Goal: Transaction & Acquisition: Subscribe to service/newsletter

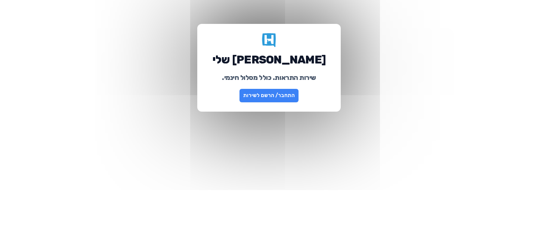
click at [295, 98] on link "התחבר/ הרשם לשירות" at bounding box center [268, 95] width 59 height 13
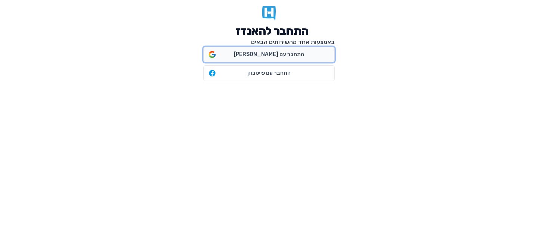
click at [282, 56] on span "התחבר עם גוגל" at bounding box center [269, 54] width 70 height 7
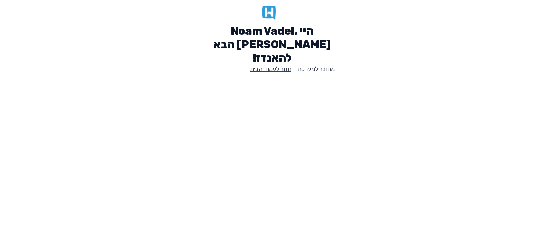
click at [282, 65] on link "חזור לעמוד הבית" at bounding box center [270, 68] width 41 height 7
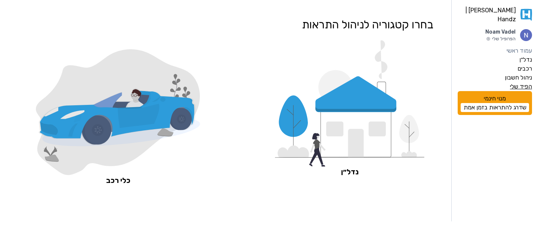
click at [512, 82] on label "הפיד שלי" at bounding box center [521, 86] width 22 height 9
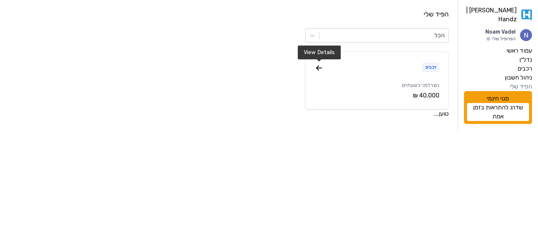
click at [317, 68] on icon at bounding box center [318, 68] width 5 height 0
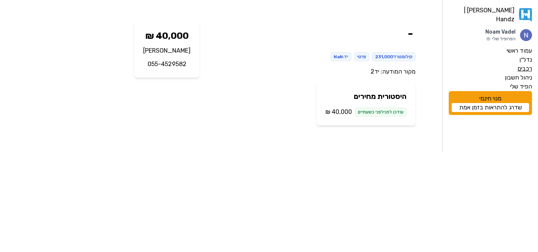
click at [525, 65] on label "רכבים" at bounding box center [524, 68] width 15 height 9
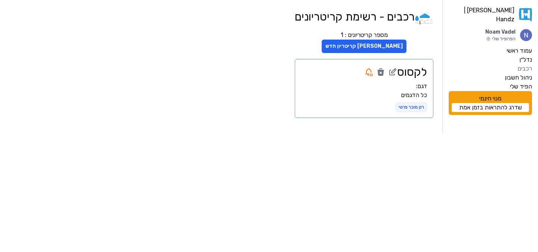
click at [414, 72] on h2 "לקסוס" at bounding box center [412, 71] width 30 height 13
click at [513, 82] on label "הפיד שלי" at bounding box center [521, 86] width 22 height 9
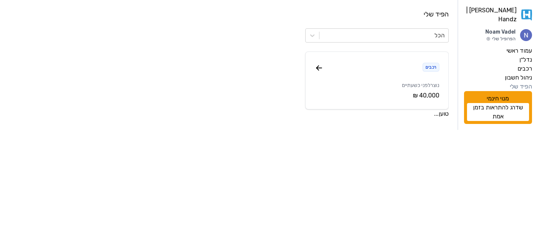
click at [519, 82] on label "הפיד שלי" at bounding box center [521, 86] width 22 height 9
click at [517, 84] on label "הפיד שלי" at bounding box center [521, 86] width 22 height 9
click at [320, 66] on icon at bounding box center [318, 67] width 9 height 9
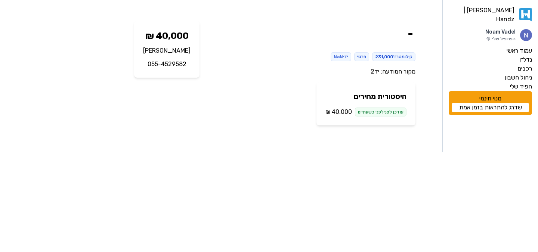
click at [169, 66] on p "055-4529582" at bounding box center [166, 64] width 47 height 9
click at [280, 57] on div "קילומטרז׳ 231,000 פרטי יד: NaN" at bounding box center [313, 56] width 204 height 9
click at [342, 57] on div "יד: NaN" at bounding box center [340, 56] width 21 height 9
click at [373, 68] on link "יד2" at bounding box center [374, 71] width 9 height 7
click at [516, 73] on label "ניהול חשבון" at bounding box center [517, 77] width 27 height 9
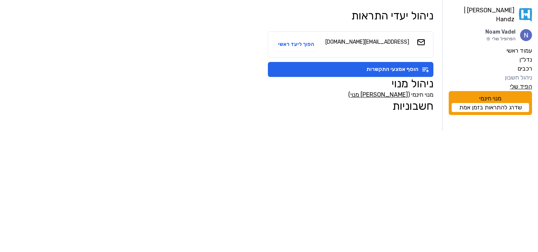
click at [513, 84] on label "הפיד שלי" at bounding box center [521, 86] width 22 height 9
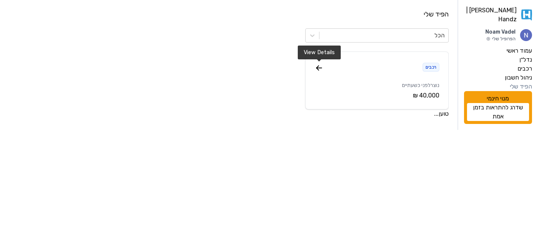
click at [319, 66] on icon at bounding box center [318, 67] width 9 height 9
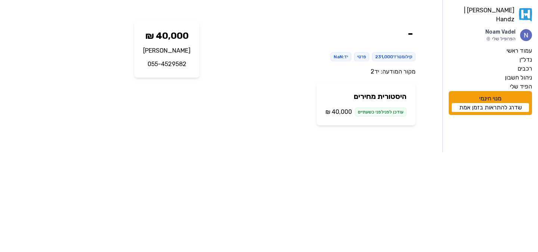
click at [401, 69] on div "מקור המודעה: יד2" at bounding box center [313, 71] width 204 height 9
click at [390, 72] on div "מקור המודעה: יד2" at bounding box center [313, 71] width 204 height 9
click at [375, 72] on link "יד2" at bounding box center [374, 71] width 9 height 7
click at [513, 73] on label "ניהול חשבון" at bounding box center [517, 77] width 27 height 9
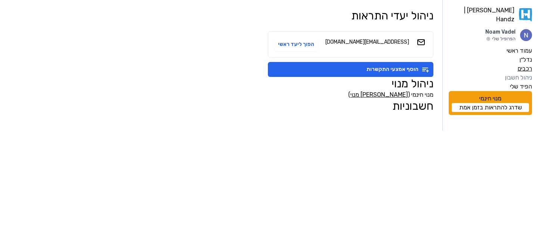
click at [519, 65] on label "רכבים" at bounding box center [524, 68] width 15 height 9
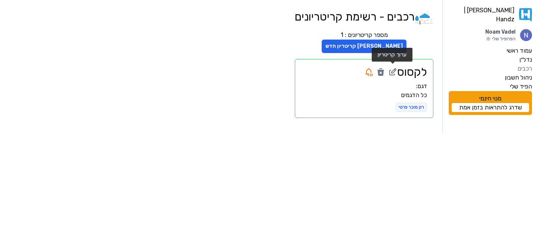
click at [389, 73] on icon at bounding box center [392, 72] width 9 height 9
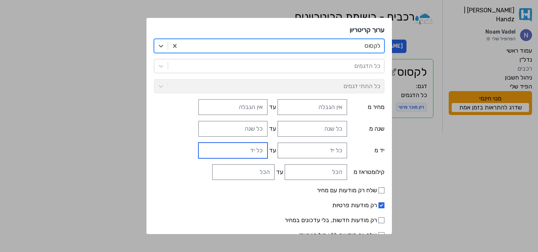
click at [237, 150] on input "עד" at bounding box center [232, 151] width 69 height 16
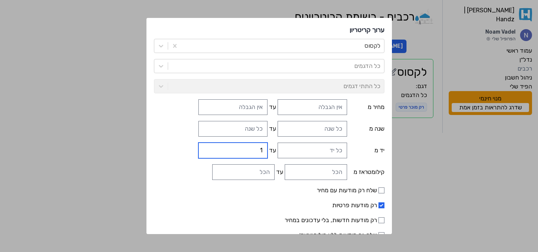
click at [209, 147] on input "1" at bounding box center [232, 151] width 69 height 16
click at [209, 147] on input "2" at bounding box center [232, 151] width 69 height 16
type input "3"
click at [209, 147] on input "3" at bounding box center [232, 151] width 69 height 16
click at [228, 166] on input "עד" at bounding box center [243, 172] width 62 height 16
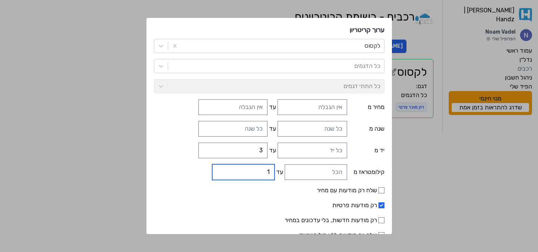
click at [223, 168] on input "1" at bounding box center [243, 172] width 62 height 16
click at [223, 168] on input "2" at bounding box center [243, 172] width 62 height 16
click at [223, 168] on input "3" at bounding box center [243, 172] width 62 height 16
click at [223, 168] on input "4" at bounding box center [243, 172] width 62 height 16
click at [242, 171] on input "4" at bounding box center [243, 172] width 62 height 16
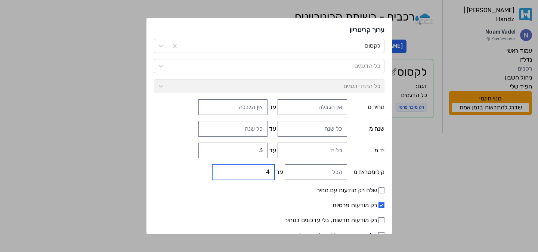
click at [242, 171] on input "4" at bounding box center [243, 172] width 62 height 16
type input "130000"
click at [255, 185] on form "לקסוס כל הדגמים כל התתי דגמים מחיר מ עד שנה מ עד יד מ עד 3 קילומטראז מ עד 13000…" at bounding box center [269, 150] width 230 height 222
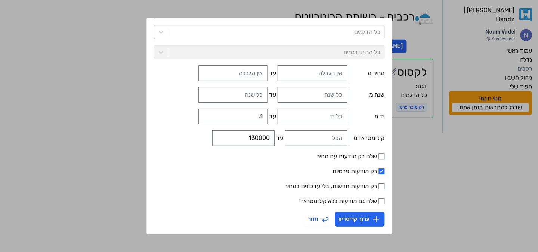
scroll to position [32, 0]
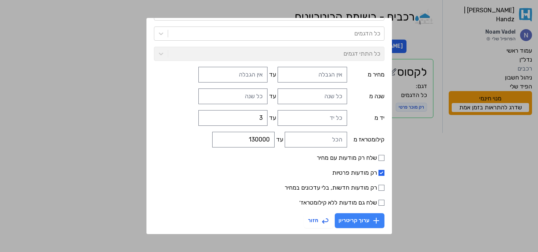
click at [344, 221] on button "ערוך קריטריון" at bounding box center [359, 220] width 50 height 15
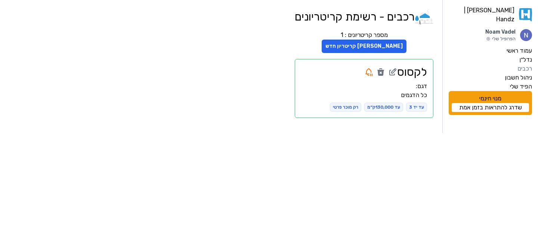
click at [512, 103] on link "שדרג להתראות בזמן אמת" at bounding box center [489, 107] width 77 height 9
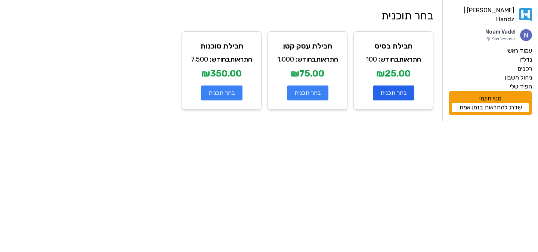
click at [401, 92] on button "בחר תכנית" at bounding box center [393, 92] width 41 height 15
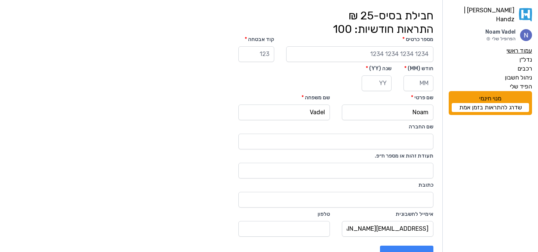
click at [513, 47] on label "עמוד ראשי" at bounding box center [518, 50] width 25 height 9
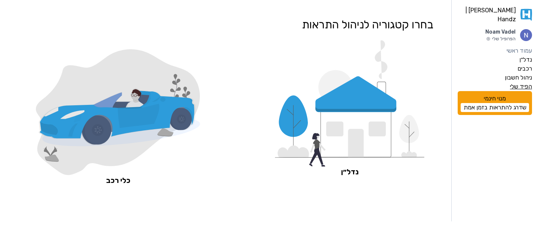
click at [516, 83] on label "הפיד שלי" at bounding box center [521, 86] width 22 height 9
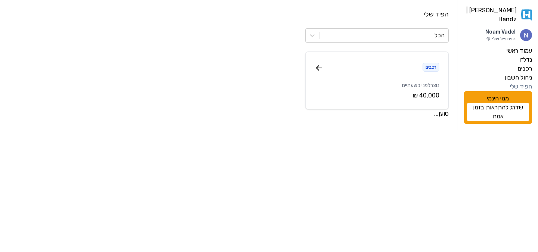
click at [504, 108] on link "שדרג להתראות בזמן אמת" at bounding box center [498, 112] width 62 height 18
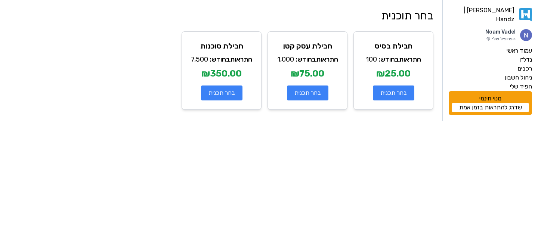
click at [405, 66] on div "חבילת בסיס התראות בחודש : 100 ₪25.00 בחר תכנית" at bounding box center [393, 70] width 80 height 78
click at [402, 90] on button "בחר תכנית" at bounding box center [393, 92] width 41 height 15
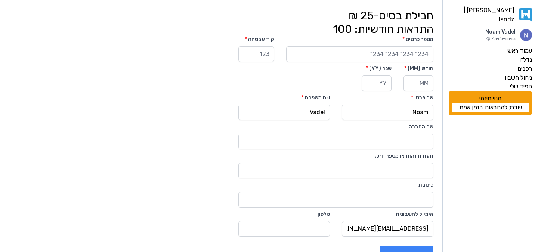
click at [274, 43] on label "קוד אבטחה" at bounding box center [256, 39] width 36 height 7
click at [274, 46] on input "קוד אבטחה" at bounding box center [256, 54] width 36 height 16
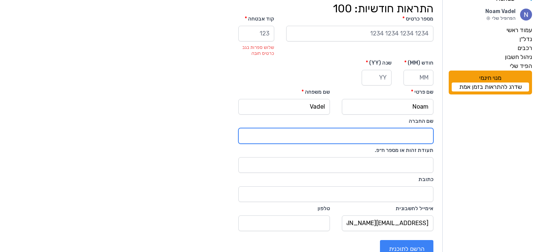
click at [342, 116] on div "מספר כרטיס קוד אבטחה שלוש ספרות בגב כרטיס חובה חודש (MM) שנה (YY) שם פרטי Noam …" at bounding box center [335, 123] width 195 height 216
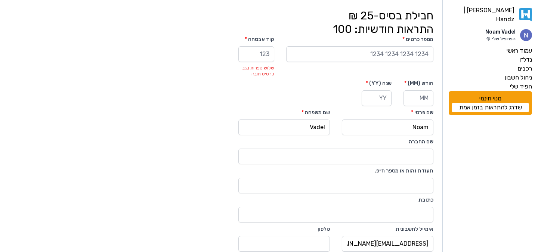
click at [506, 28] on p "Noam Vadel" at bounding box center [500, 31] width 30 height 7
click at [519, 50] on label "עמוד ראשי" at bounding box center [518, 50] width 25 height 9
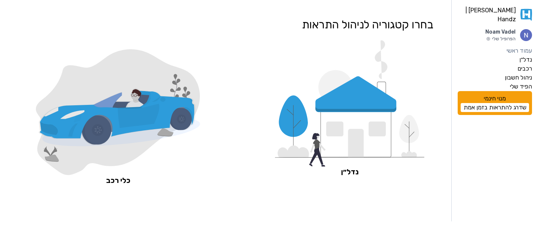
click at [142, 123] on icon at bounding box center [138, 116] width 41 height 24
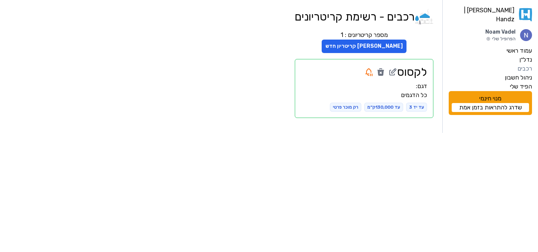
click at [493, 11] on link "[PERSON_NAME] | Handz" at bounding box center [489, 15] width 83 height 18
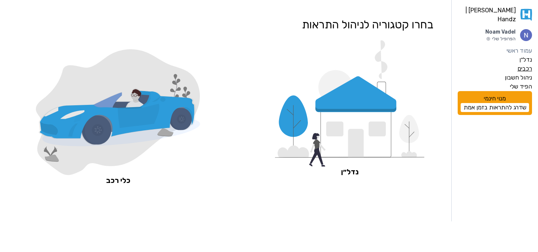
click at [519, 64] on label "רכבים" at bounding box center [524, 68] width 15 height 9
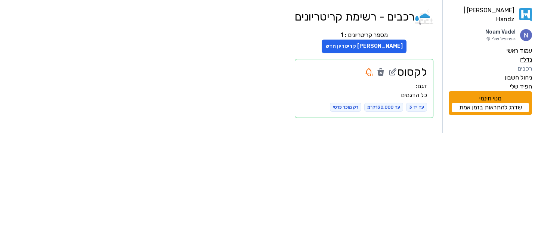
click at [523, 56] on label "נדל״ן" at bounding box center [525, 59] width 13 height 9
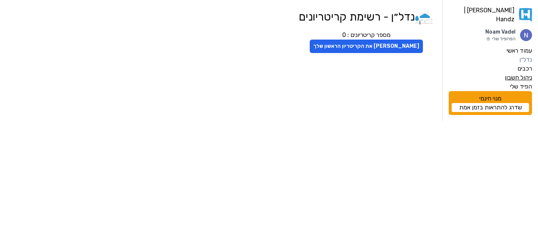
click at [519, 74] on label "ניהול חשבון" at bounding box center [517, 77] width 27 height 9
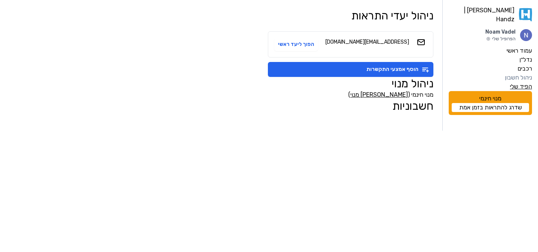
click at [518, 82] on label "הפיד שלי" at bounding box center [521, 86] width 22 height 9
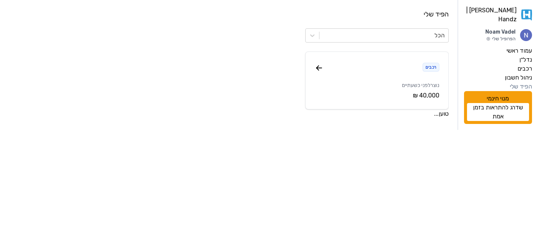
click at [507, 16] on link "[PERSON_NAME] | Handz" at bounding box center [498, 15] width 68 height 18
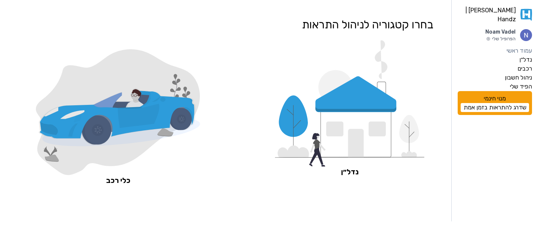
click at [388, 54] on icon at bounding box center [349, 103] width 149 height 126
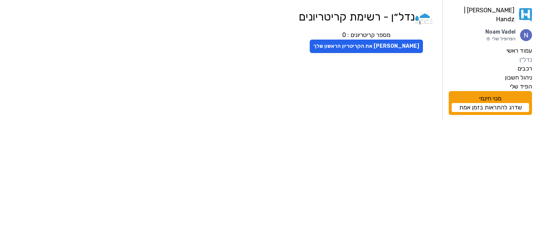
click at [498, 104] on link "שדרג להתראות בזמן אמת" at bounding box center [489, 107] width 77 height 9
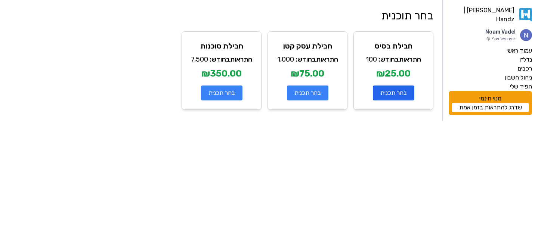
click at [390, 93] on button "בחר תכנית" at bounding box center [393, 92] width 41 height 15
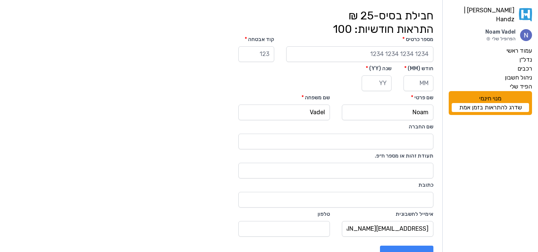
click at [470, 103] on link "שדרג להתראות בזמן אמת" at bounding box center [489, 107] width 77 height 9
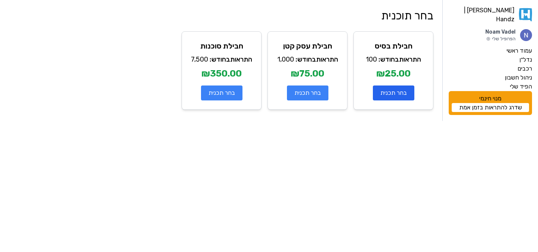
click at [384, 89] on button "בחר תכנית" at bounding box center [393, 92] width 41 height 15
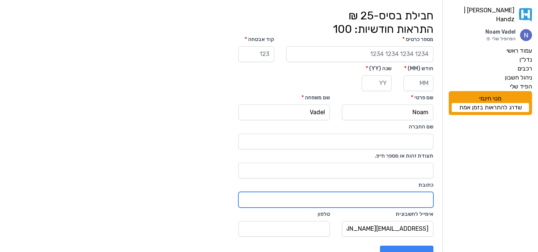
click at [395, 196] on input "כתובת" at bounding box center [335, 200] width 195 height 16
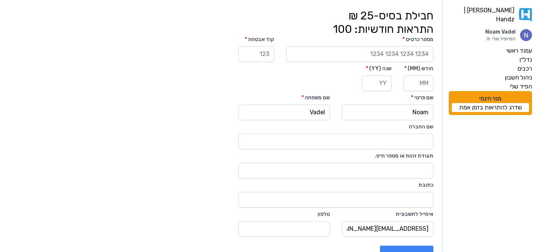
click at [494, 93] on div "מנוי חינמי שדרג להתראות בזמן אמת" at bounding box center [489, 103] width 83 height 24
click at [507, 31] on p "Noam Vadel" at bounding box center [500, 31] width 30 height 7
click at [505, 28] on p "Noam Vadel" at bounding box center [500, 31] width 30 height 7
click at [490, 37] on icon at bounding box center [488, 39] width 4 height 4
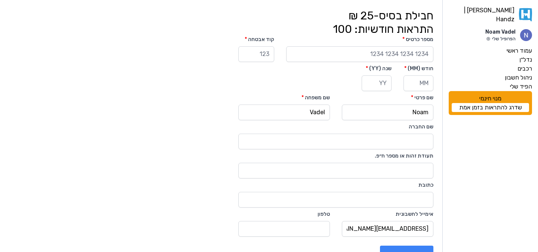
click at [504, 36] on p "הפרופיל שלי" at bounding box center [500, 39] width 30 height 6
click at [486, 37] on icon at bounding box center [488, 39] width 4 height 4
click at [488, 38] on icon at bounding box center [488, 38] width 1 height 1
click at [526, 49] on label "עמוד ראשי" at bounding box center [518, 50] width 25 height 9
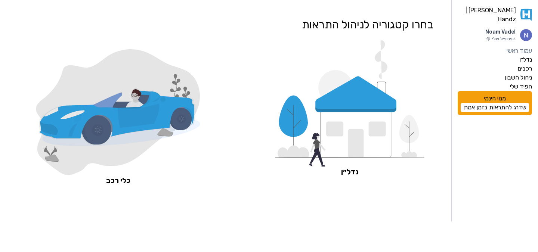
click at [522, 64] on label "רכבים" at bounding box center [524, 68] width 15 height 9
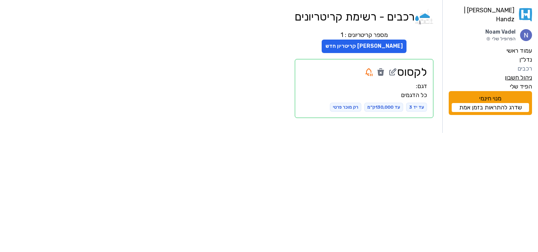
click at [521, 73] on label "ניהול חשבון" at bounding box center [517, 77] width 27 height 9
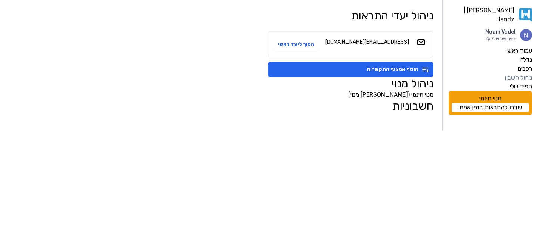
click at [515, 82] on label "הפיד שלי" at bounding box center [521, 86] width 22 height 9
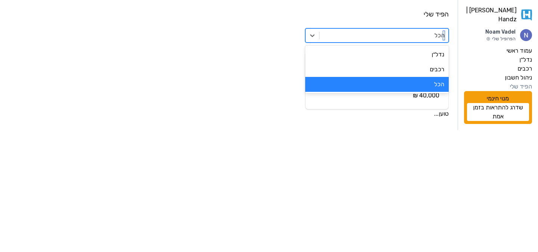
click at [420, 36] on div at bounding box center [383, 35] width 121 height 10
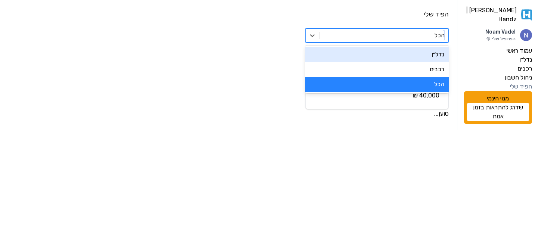
click at [420, 41] on div "הכל" at bounding box center [383, 35] width 129 height 13
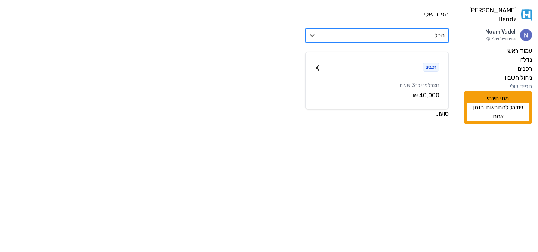
click at [321, 66] on icon at bounding box center [318, 67] width 9 height 9
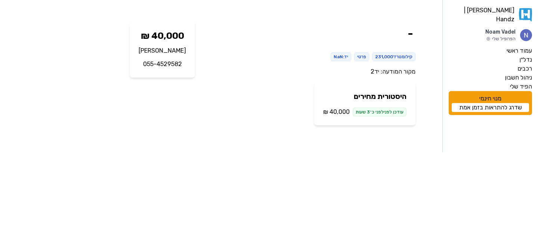
click at [375, 71] on link "יד2" at bounding box center [374, 71] width 9 height 7
click at [517, 65] on label "רכבים" at bounding box center [524, 68] width 15 height 9
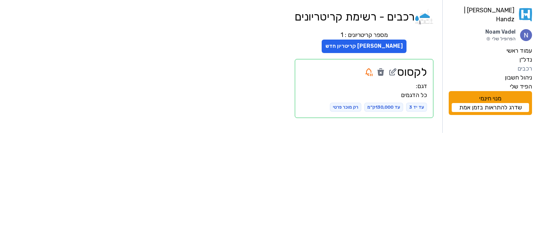
click at [511, 7] on link "[PERSON_NAME] | Handz" at bounding box center [489, 15] width 83 height 18
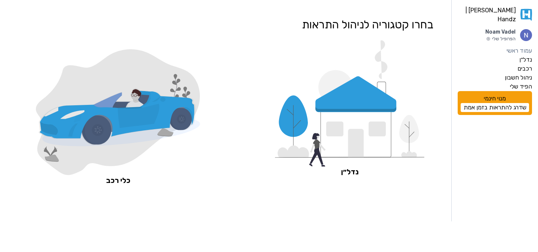
click at [499, 105] on link "שדרג להתראות בזמן אמת" at bounding box center [494, 107] width 68 height 9
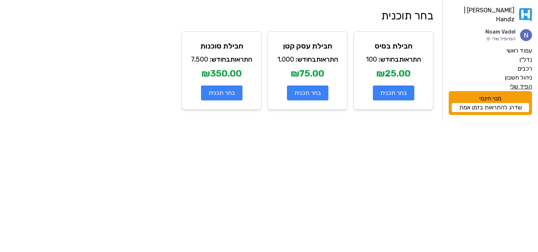
click at [517, 83] on label "הפיד שלי" at bounding box center [521, 86] width 22 height 9
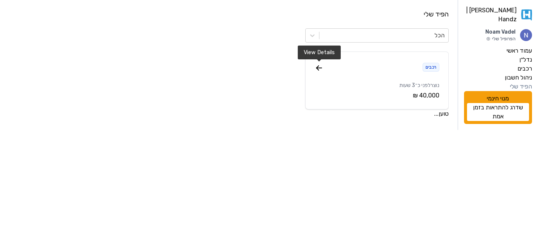
click at [321, 68] on icon at bounding box center [318, 68] width 5 height 0
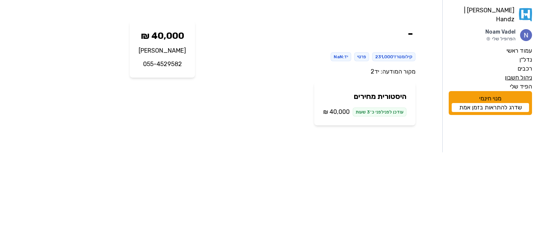
click at [526, 74] on label "ניהול חשבון" at bounding box center [517, 77] width 27 height 9
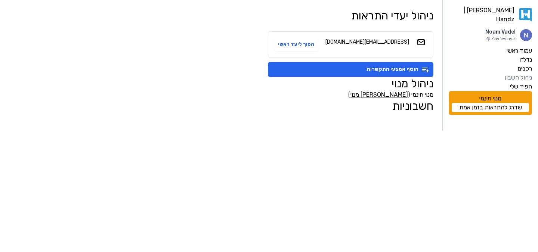
click at [526, 66] on label "רכבים" at bounding box center [524, 68] width 15 height 9
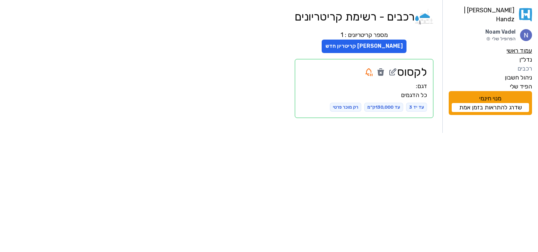
click at [511, 46] on label "עמוד ראשי" at bounding box center [518, 50] width 25 height 9
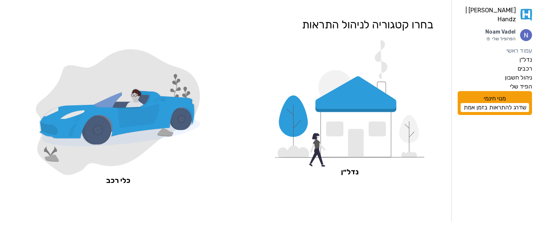
click at [485, 103] on link "שדרג להתראות בזמן אמת" at bounding box center [494, 107] width 68 height 9
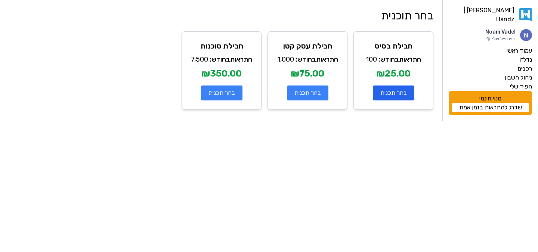
click at [390, 93] on button "בחר תכנית" at bounding box center [393, 92] width 41 height 15
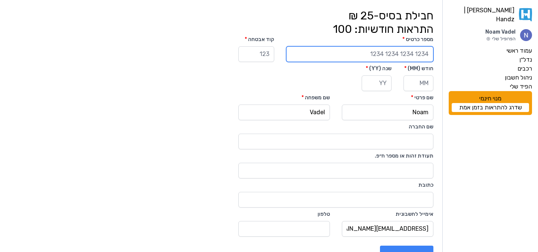
click at [384, 57] on input "שם החברה" at bounding box center [359, 54] width 147 height 16
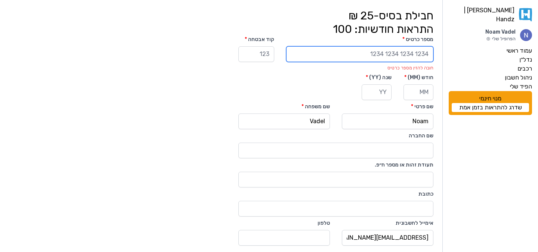
type input "4580070109690720"
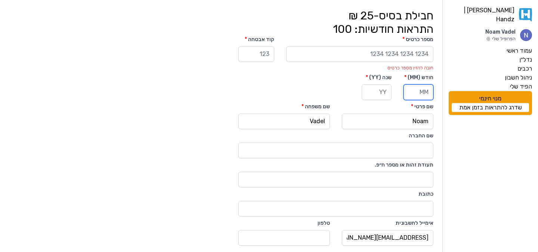
type input "04"
type input "2030"
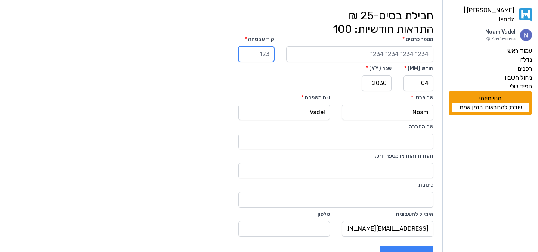
click at [274, 50] on input "קוד אבטחה" at bounding box center [256, 54] width 36 height 16
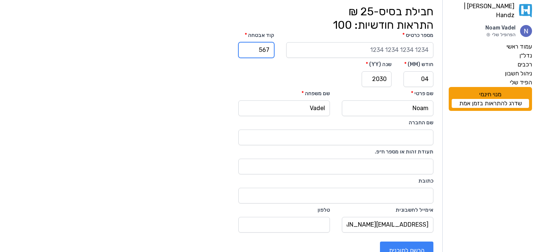
scroll to position [5, 0]
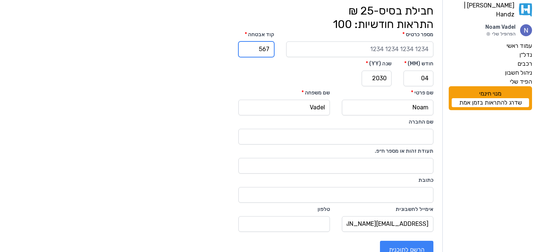
type input "567"
click at [325, 224] on input "טלפון" at bounding box center [283, 224] width 91 height 16
click at [324, 218] on input "טלפון" at bounding box center [283, 224] width 91 height 16
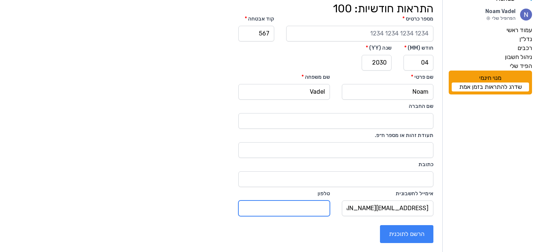
click at [308, 206] on input "טלפון" at bounding box center [283, 208] width 91 height 16
type input "0527088799"
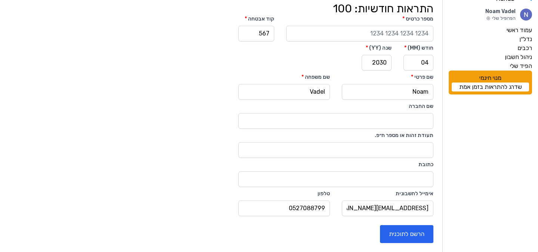
click at [399, 230] on button "הרשם לתוכנית" at bounding box center [406, 234] width 53 height 18
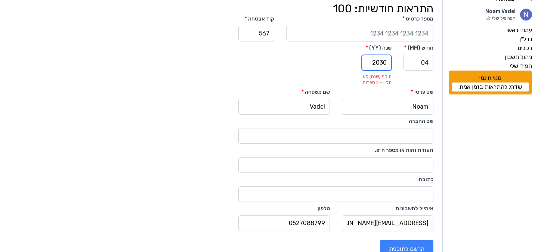
click at [381, 63] on input "2030" at bounding box center [376, 63] width 30 height 16
click at [371, 62] on input "2030" at bounding box center [376, 63] width 30 height 16
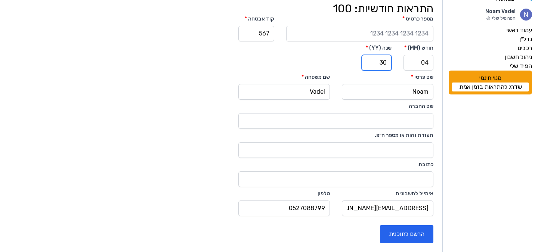
type input "30"
click at [398, 228] on button "הרשם לתוכנית" at bounding box center [406, 234] width 53 height 18
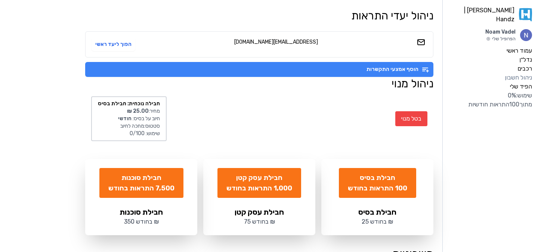
click at [380, 73] on button "הוסף אמצעי התקשרות" at bounding box center [259, 69] width 348 height 15
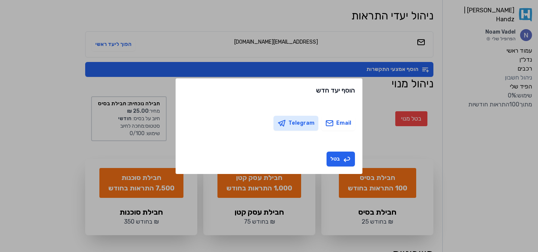
click at [300, 124] on button "Telegram" at bounding box center [295, 123] width 45 height 15
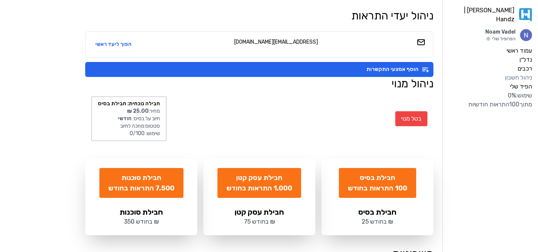
click at [519, 75] on label "ניהול חשבון" at bounding box center [517, 77] width 27 height 9
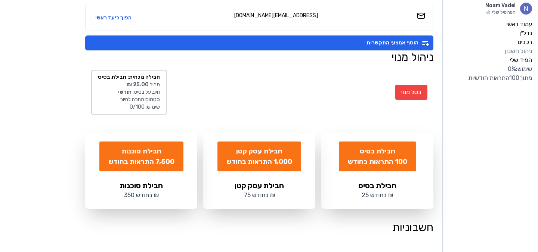
click at [403, 233] on h2 "חשבוניות" at bounding box center [259, 227] width 348 height 13
click at [122, 94] on strong "חודשי" at bounding box center [124, 92] width 13 height 6
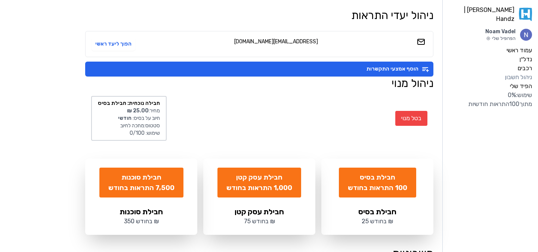
scroll to position [0, 0]
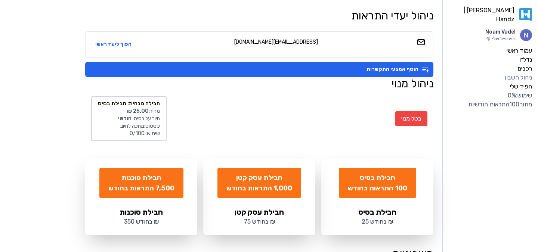
click at [527, 84] on label "הפיד שלי" at bounding box center [521, 86] width 22 height 9
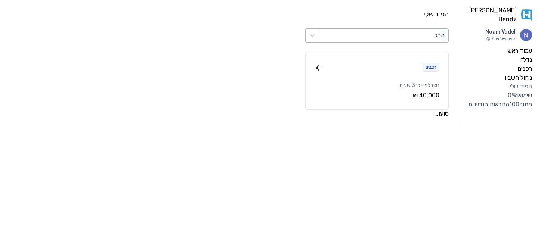
click at [431, 39] on div at bounding box center [383, 35] width 121 height 10
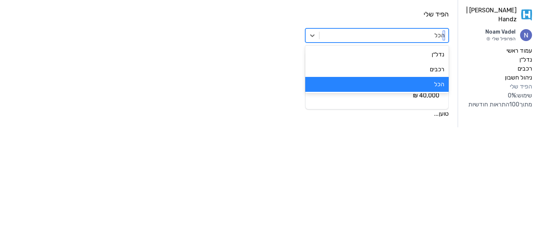
click at [431, 38] on div at bounding box center [383, 35] width 121 height 10
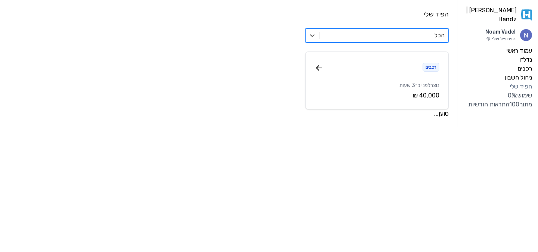
click at [528, 65] on label "רכבים" at bounding box center [524, 68] width 15 height 9
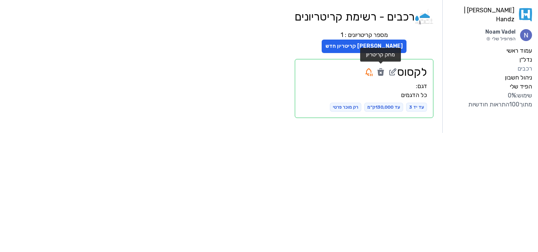
click at [379, 72] on icon at bounding box center [380, 73] width 7 height 6
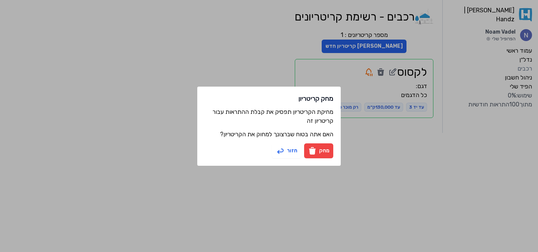
click at [318, 150] on button "מחק" at bounding box center [318, 150] width 29 height 15
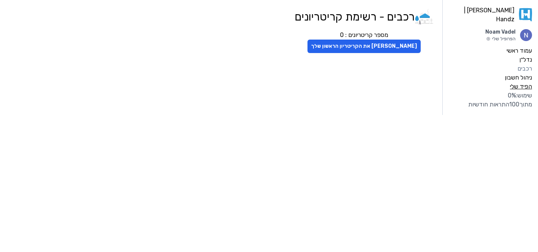
click at [521, 84] on label "הפיד שלי" at bounding box center [521, 86] width 22 height 9
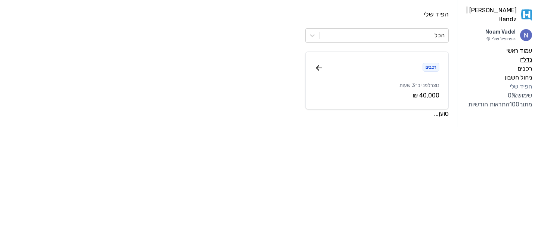
click at [524, 55] on label "נדל״ן" at bounding box center [525, 59] width 13 height 9
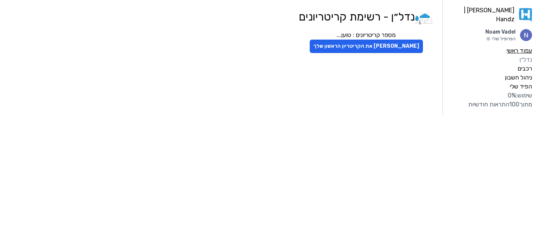
click at [524, 49] on label "עמוד ראשי" at bounding box center [518, 50] width 25 height 9
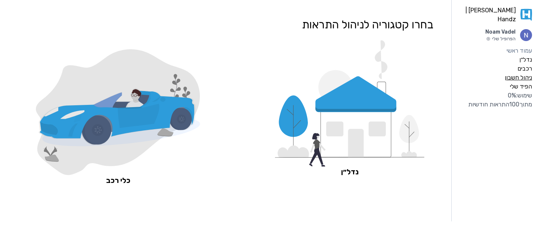
click at [520, 73] on label "ניהול חשבון" at bounding box center [517, 77] width 27 height 9
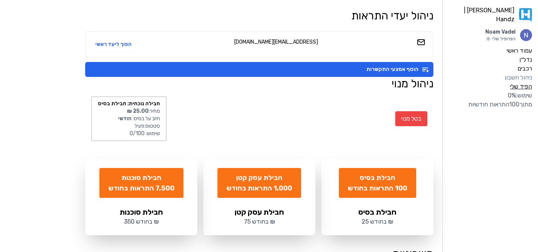
click at [512, 82] on label "הפיד שלי" at bounding box center [521, 86] width 22 height 9
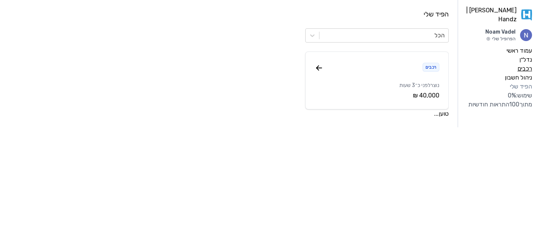
click at [529, 64] on label "רכבים" at bounding box center [524, 68] width 15 height 9
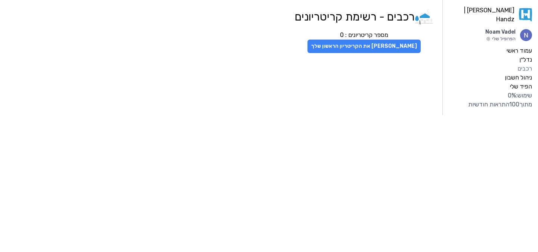
click at [376, 45] on button "צור את הקריטריון הראשון שלך" at bounding box center [363, 46] width 113 height 13
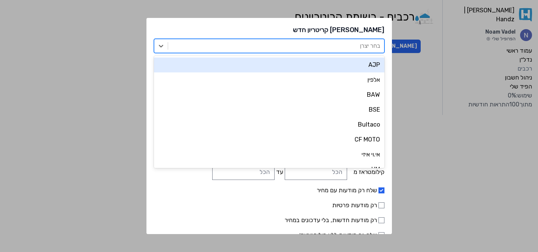
click at [365, 43] on div "בחר יצרן" at bounding box center [276, 45] width 216 height 13
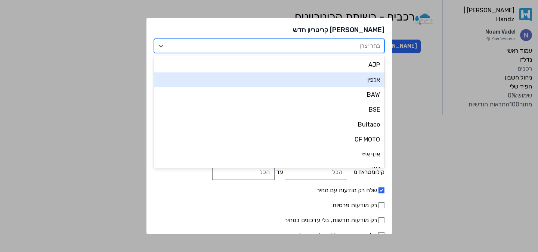
click at [382, 90] on div "צור קריטריון חדש אלפין, 2 of 223. 223 results available. Use Up and Down to cho…" at bounding box center [269, 126] width 538 height 252
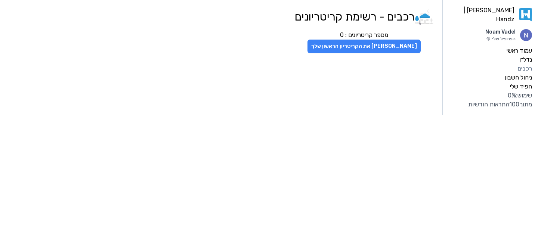
click at [387, 46] on button "צור את הקריטריון הראשון שלך" at bounding box center [363, 46] width 113 height 13
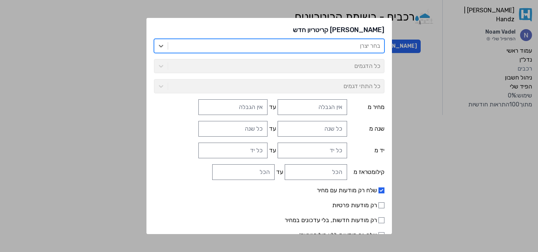
scroll to position [34, 0]
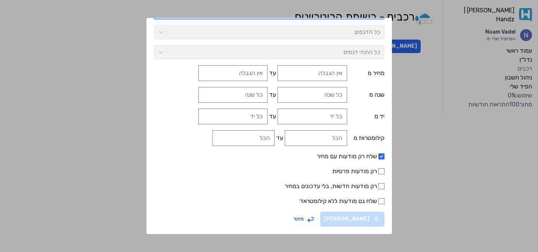
click at [362, 170] on label "רק מודעות פרטיות" at bounding box center [269, 171] width 230 height 9
click at [378, 170] on input "רק מודעות פרטיות" at bounding box center [381, 171] width 6 height 6
checkbox input "true"
click at [365, 160] on label "שלח רק מודעות עם מחיר" at bounding box center [269, 156] width 230 height 9
click at [378, 159] on input "שלח רק מודעות עם מחיר" at bounding box center [381, 156] width 6 height 6
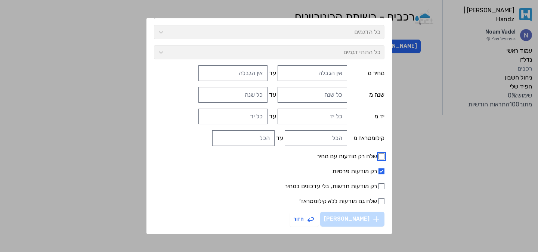
checkbox input "false"
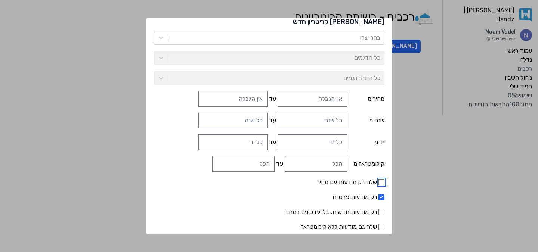
scroll to position [7, 0]
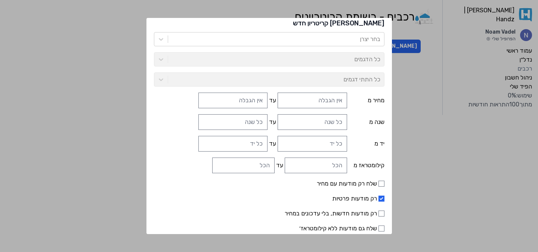
click at [257, 153] on form "בחר יצרן כל הדגמים כל התתי דגמים מחיר מ עד שנה מ עד יד מ עד קילומטראז מ עד שלח …" at bounding box center [269, 143] width 230 height 222
click at [256, 162] on input "עד" at bounding box center [243, 166] width 62 height 16
type input "130000"
click at [269, 145] on label "עד" at bounding box center [272, 143] width 7 height 9
click at [265, 145] on input "עד" at bounding box center [232, 144] width 69 height 16
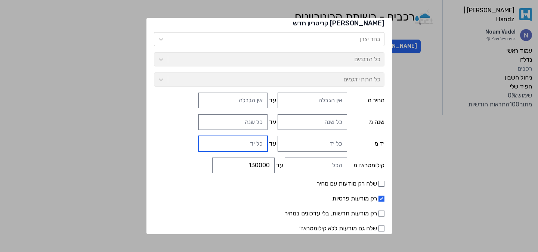
click at [253, 145] on input "עד" at bounding box center [232, 144] width 69 height 16
type input "3"
click at [244, 124] on input "עד" at bounding box center [232, 122] width 69 height 16
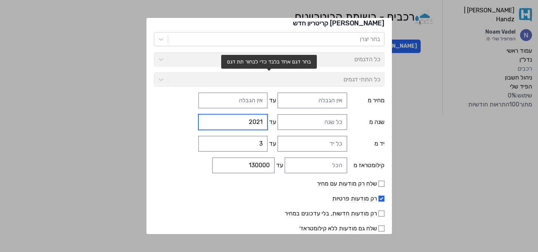
type input "2021"
click at [312, 77] on div "כל התתי דגמים" at bounding box center [269, 79] width 230 height 14
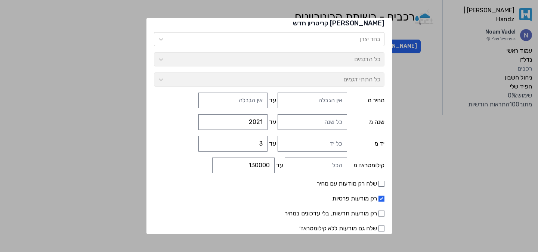
click at [319, 52] on div "כל הדגמים" at bounding box center [269, 59] width 230 height 14
click at [325, 44] on div at bounding box center [276, 39] width 208 height 10
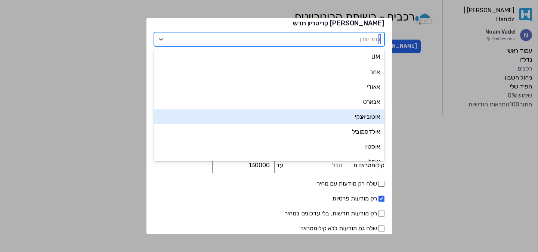
scroll to position [225, 0]
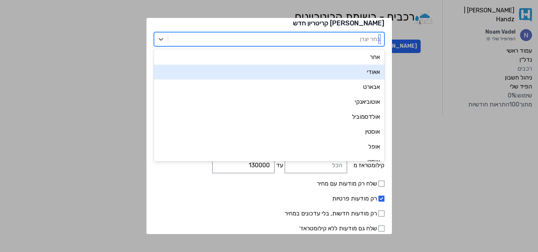
click at [354, 74] on div "אאודי" at bounding box center [269, 72] width 230 height 15
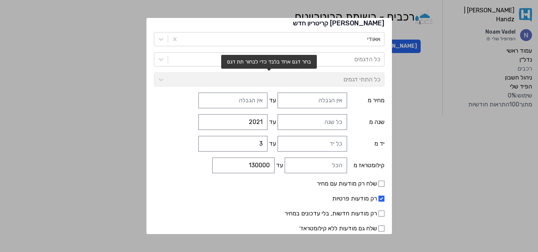
click at [350, 83] on div "כל התתי דגמים" at bounding box center [269, 79] width 230 height 14
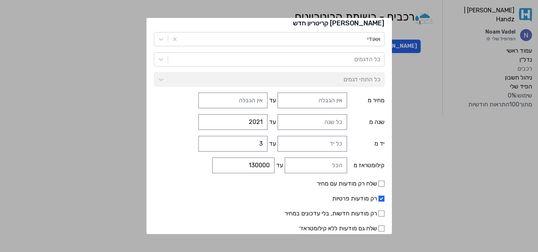
scroll to position [34, 0]
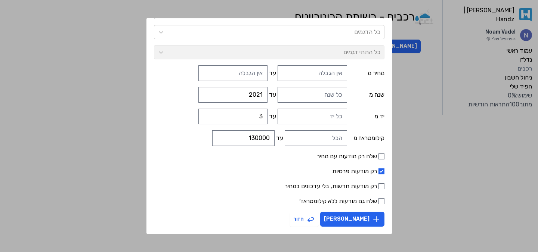
click at [362, 174] on label "רק מודעות פרטיות" at bounding box center [269, 171] width 230 height 9
click at [378, 174] on input "רק מודעות פרטיות" at bounding box center [381, 171] width 6 height 6
checkbox input "false"
click at [363, 181] on form "אאודי כל הדגמים כל התתי דגמים מחיר מ עד שנה מ עד 2021 יד מ עד 3 קילומטראז מ עד …" at bounding box center [269, 116] width 230 height 222
click at [378, 184] on input "רק מודעות חדשות, בלי עדכונים במחיר" at bounding box center [381, 186] width 6 height 6
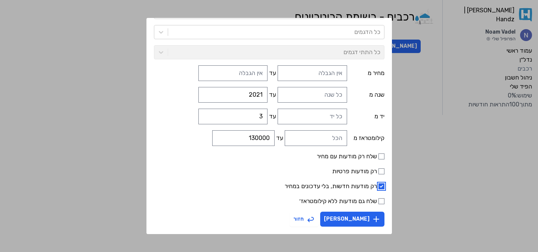
checkbox input "true"
click at [378, 171] on input "רק מודעות פרטיות" at bounding box center [381, 171] width 6 height 6
checkbox input "true"
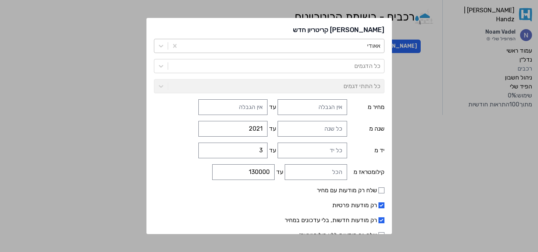
click at [348, 48] on div at bounding box center [282, 46] width 195 height 10
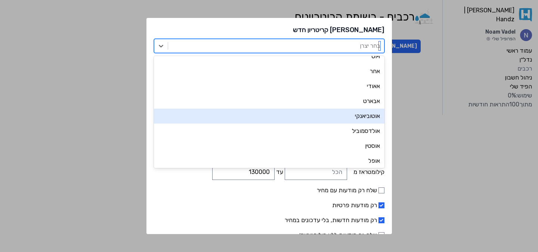
scroll to position [218, 0]
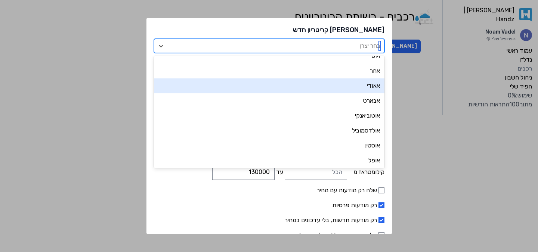
click at [352, 91] on div "אאודי" at bounding box center [269, 85] width 230 height 15
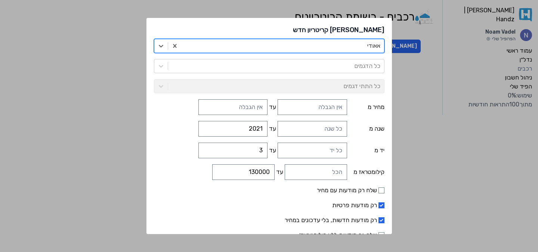
click at [351, 50] on div at bounding box center [282, 46] width 195 height 10
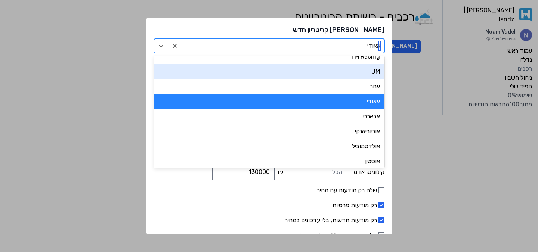
scroll to position [203, 0]
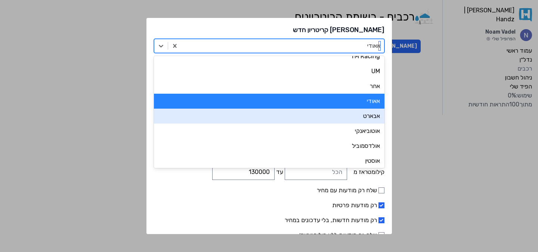
click at [350, 112] on div "אבארט" at bounding box center [269, 116] width 230 height 15
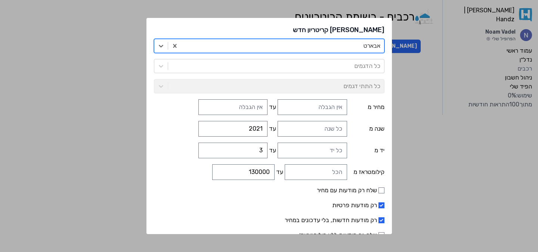
click at [351, 44] on div at bounding box center [282, 46] width 195 height 10
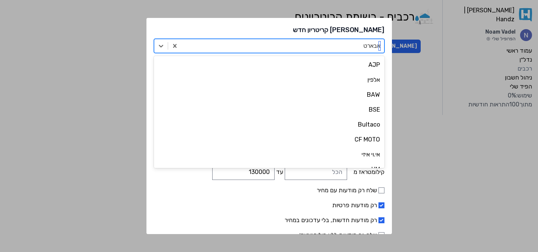
scroll to position [163, 0]
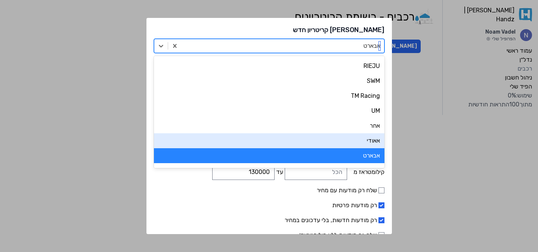
click at [338, 143] on div "אאודי" at bounding box center [269, 140] width 230 height 15
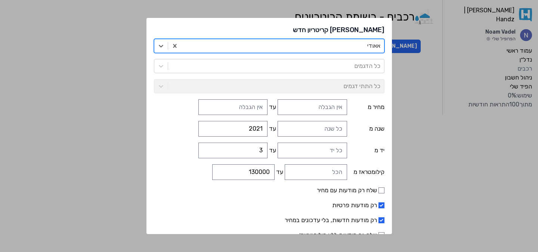
scroll to position [34, 0]
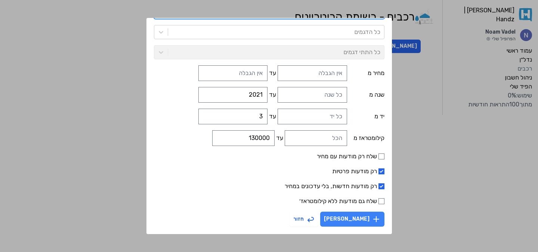
click at [341, 221] on button "צור קריטריון" at bounding box center [352, 219] width 64 height 15
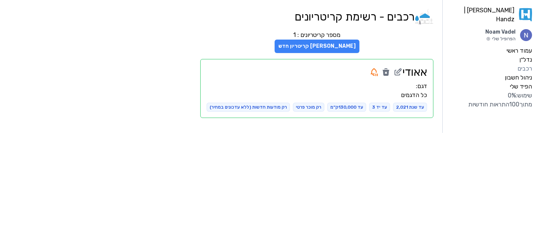
click at [327, 53] on button "צור קריטריון חדש" at bounding box center [316, 46] width 85 height 13
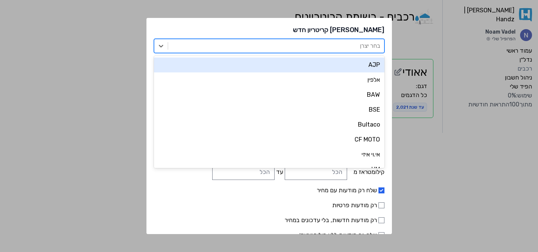
click at [337, 47] on div at bounding box center [276, 46] width 208 height 10
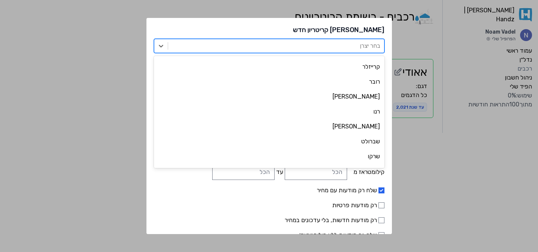
scroll to position [2863, 0]
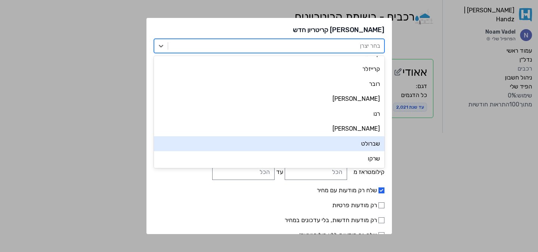
click at [347, 145] on div "שברולט" at bounding box center [269, 143] width 230 height 15
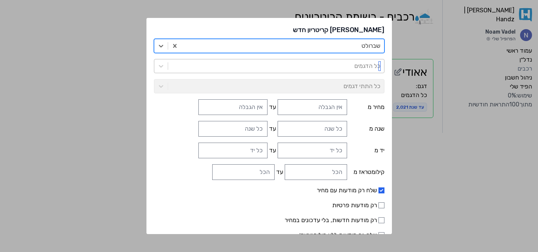
click at [335, 62] on div at bounding box center [276, 66] width 208 height 10
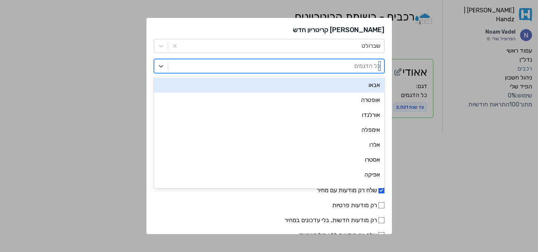
click at [334, 62] on div at bounding box center [276, 66] width 208 height 10
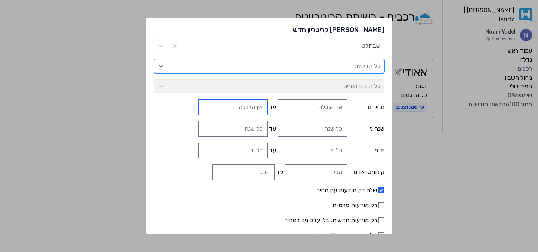
click at [240, 102] on input "text" at bounding box center [232, 107] width 69 height 16
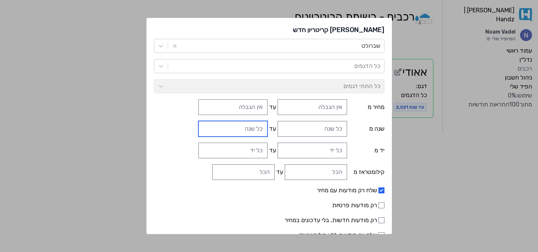
click at [240, 128] on input "עד" at bounding box center [232, 129] width 69 height 16
type input "2021"
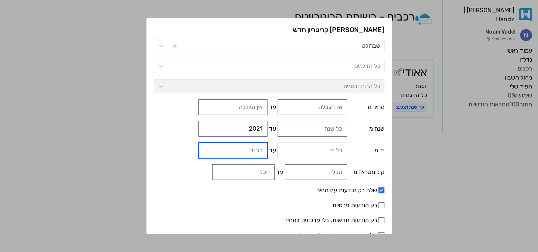
click at [236, 149] on input "עד" at bounding box center [232, 151] width 69 height 16
type input "2"
type input "3"
click at [235, 167] on input "עד" at bounding box center [243, 172] width 62 height 16
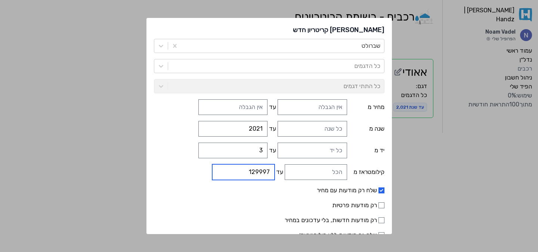
scroll to position [34, 0]
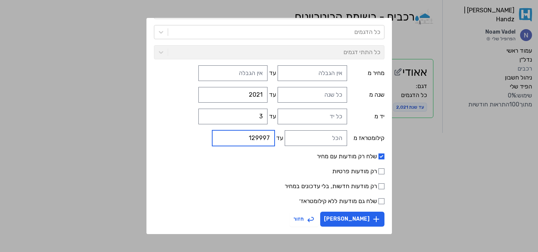
type input "129997"
click at [378, 171] on input "רק מודעות פרטיות" at bounding box center [381, 171] width 6 height 6
checkbox input "true"
click at [378, 153] on input "שלח רק מודעות עם מחיר" at bounding box center [381, 156] width 6 height 6
checkbox input "false"
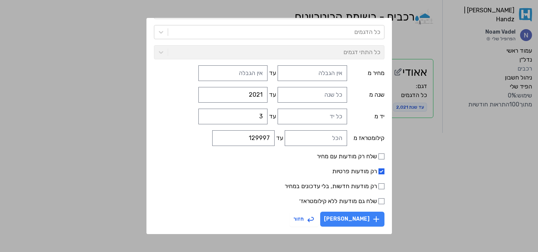
click at [355, 215] on button "צור קריטריון" at bounding box center [352, 219] width 64 height 15
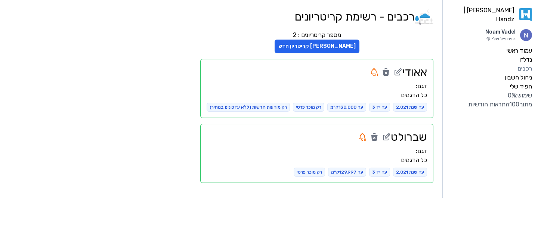
click at [523, 73] on label "ניהול חשבון" at bounding box center [517, 77] width 27 height 9
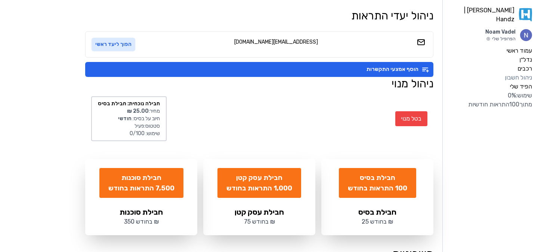
click at [127, 46] on button "הפוך ליעד ראשי" at bounding box center [113, 44] width 44 height 13
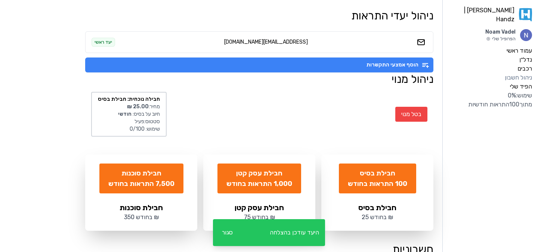
click at [211, 62] on button "הוסף אמצעי התקשרות" at bounding box center [259, 64] width 348 height 15
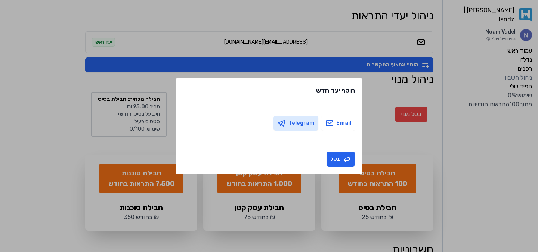
click at [293, 129] on button "Telegram" at bounding box center [295, 123] width 45 height 15
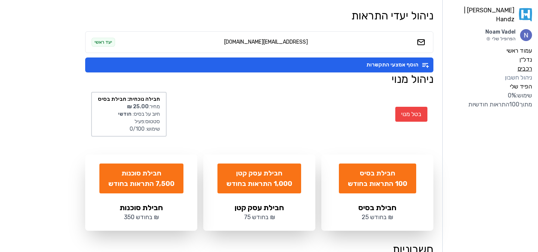
click at [524, 66] on label "רכבים" at bounding box center [524, 68] width 15 height 9
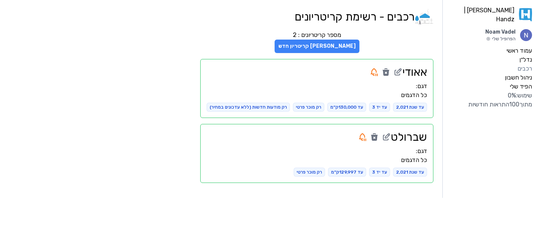
click at [317, 47] on button "צור קריטריון חדש" at bounding box center [316, 46] width 85 height 13
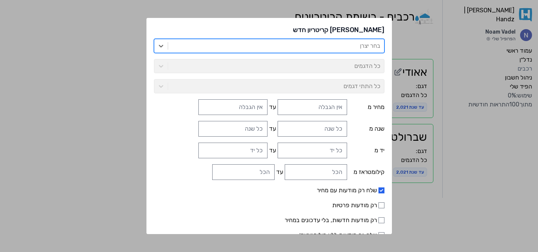
click at [340, 47] on div at bounding box center [276, 46] width 208 height 10
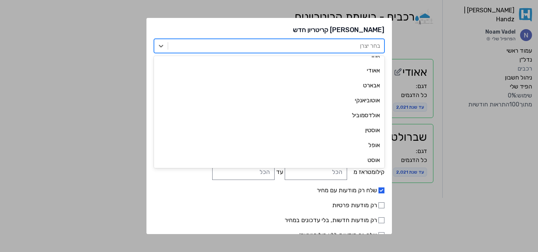
scroll to position [233, 0]
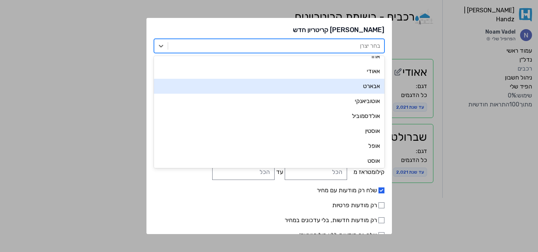
click at [347, 85] on div "אבארט" at bounding box center [269, 86] width 230 height 15
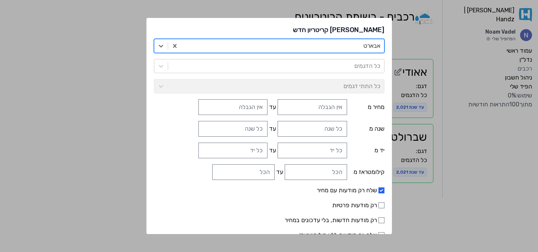
scroll to position [34, 0]
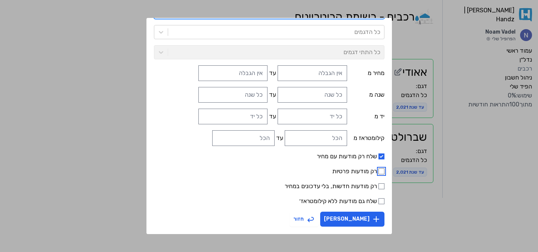
click at [378, 168] on input "רק מודעות פרטיות" at bounding box center [381, 171] width 6 height 6
checkbox input "true"
click at [369, 155] on div "צור קריטריון חדש אבארט כל הדגמים כל התתי דגמים מחיר מ עד שנה מ עד יד מ עד קילומ…" at bounding box center [268, 126] width 245 height 216
click at [378, 157] on input "שלח רק מודעות עם מחיר" at bounding box center [381, 156] width 6 height 6
checkbox input "false"
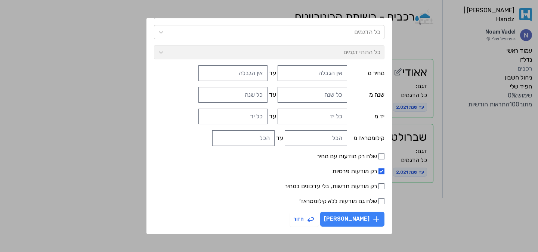
click at [352, 216] on button "צור קריטריון" at bounding box center [352, 219] width 64 height 15
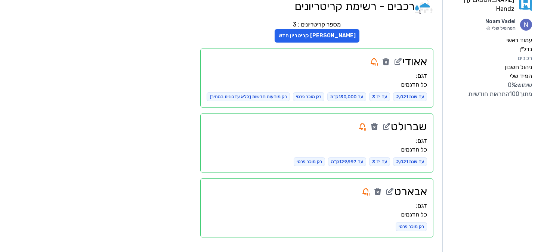
scroll to position [11, 0]
click at [337, 40] on button "צור קריטריון חדש" at bounding box center [316, 35] width 85 height 13
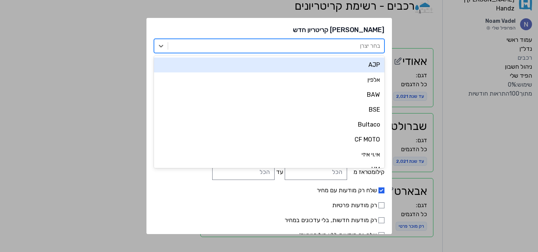
click at [329, 49] on div at bounding box center [276, 46] width 208 height 10
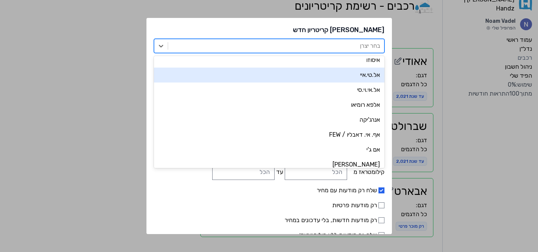
scroll to position [467, 0]
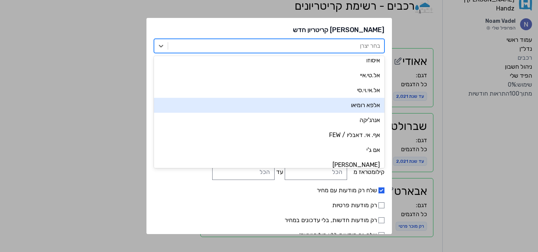
click at [342, 105] on div "אלפא רומיאו" at bounding box center [269, 105] width 230 height 15
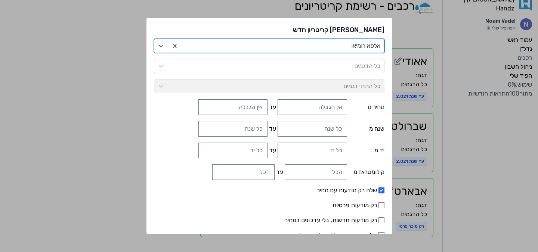
scroll to position [34, 0]
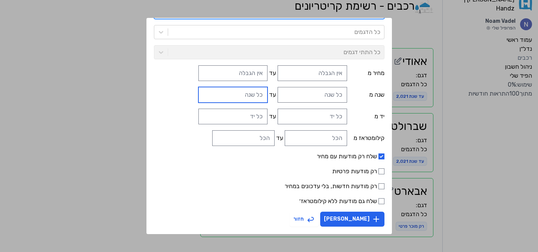
click at [238, 99] on input "עד" at bounding box center [232, 95] width 69 height 16
type input "2021"
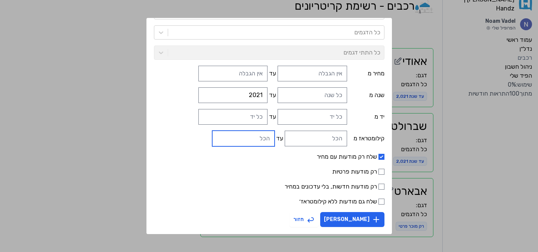
click at [244, 136] on input "עד" at bounding box center [243, 139] width 62 height 16
type input "130000"
click at [253, 119] on input "עד" at bounding box center [232, 117] width 69 height 16
type input "2"
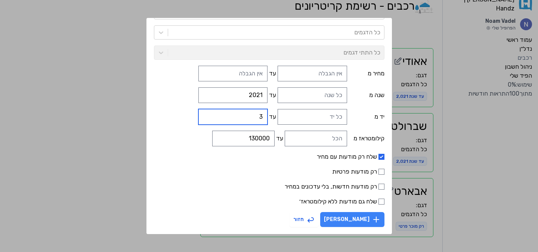
type input "3"
click at [348, 215] on button "צור קריטריון" at bounding box center [352, 219] width 64 height 15
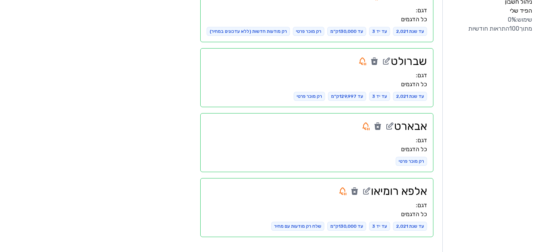
scroll to position [0, 0]
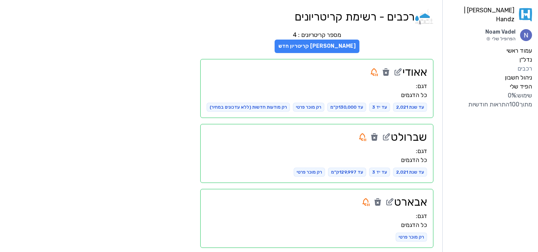
click at [329, 43] on button "צור קריטריון חדש" at bounding box center [316, 46] width 85 height 13
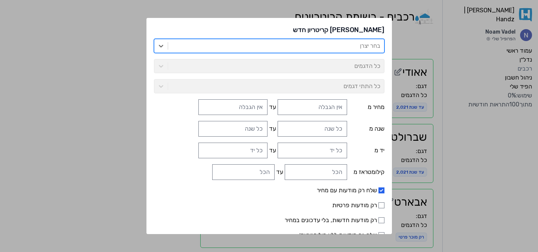
click at [322, 45] on div at bounding box center [276, 46] width 208 height 10
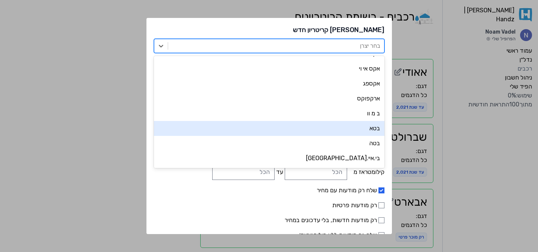
scroll to position [628, 0]
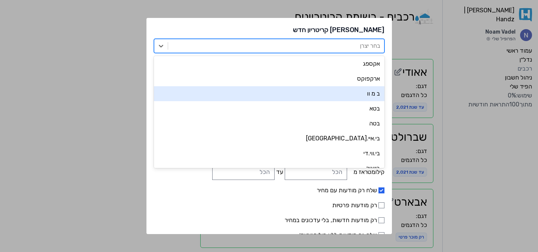
click at [348, 95] on div "ב מ וו" at bounding box center [269, 93] width 230 height 15
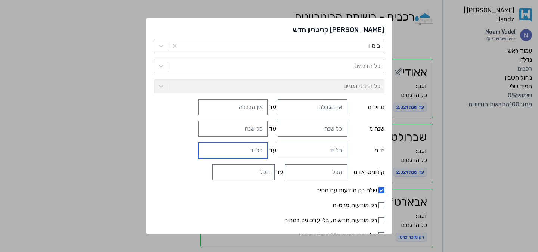
click at [244, 149] on input "עד" at bounding box center [232, 151] width 69 height 16
type input "3"
click at [237, 172] on input "עד" at bounding box center [243, 172] width 62 height 16
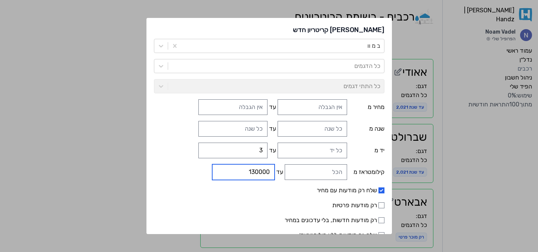
type input "130000"
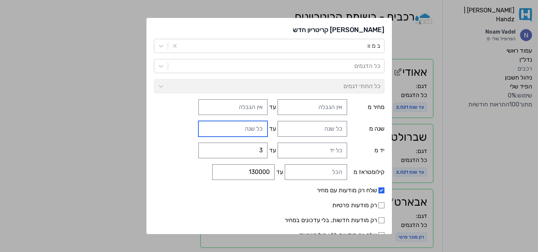
click at [247, 132] on input "עד" at bounding box center [232, 129] width 69 height 16
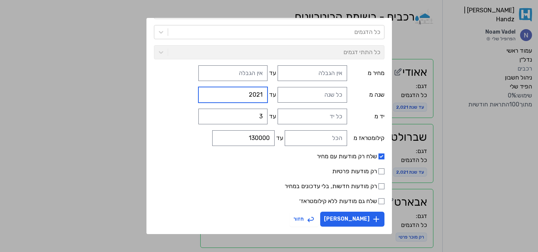
type input "2021"
click at [378, 168] on input "רק מודעות פרטיות" at bounding box center [381, 171] width 6 height 6
checkbox input "true"
drag, startPoint x: 363, startPoint y: 156, endPoint x: 363, endPoint y: 163, distance: 6.7
click at [378, 156] on input "שלח רק מודעות עם מחיר" at bounding box center [381, 156] width 6 height 6
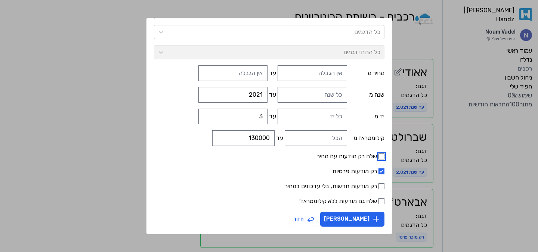
checkbox input "false"
click at [350, 220] on button "צור קריטריון" at bounding box center [352, 219] width 64 height 15
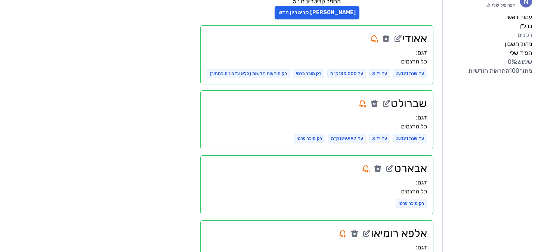
scroll to position [0, 0]
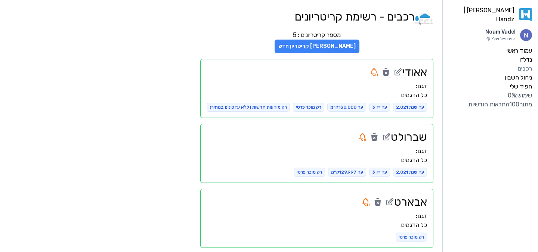
click at [328, 41] on button "צור קריטריון חדש" at bounding box center [316, 46] width 85 height 13
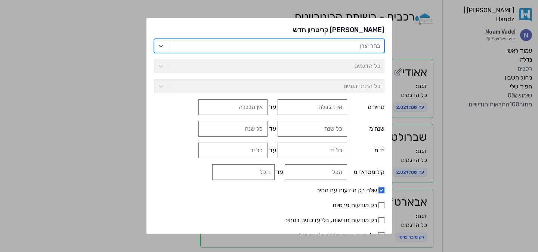
click at [328, 48] on div at bounding box center [276, 46] width 208 height 10
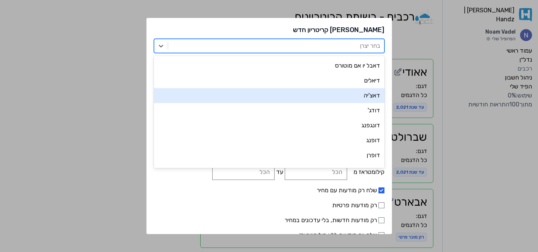
scroll to position [1045, 0]
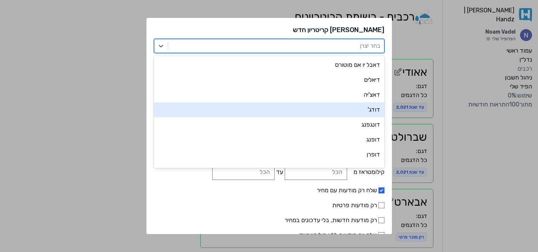
click at [346, 113] on div "דודג'" at bounding box center [269, 109] width 230 height 15
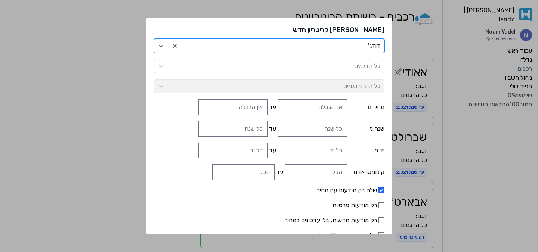
scroll to position [34, 0]
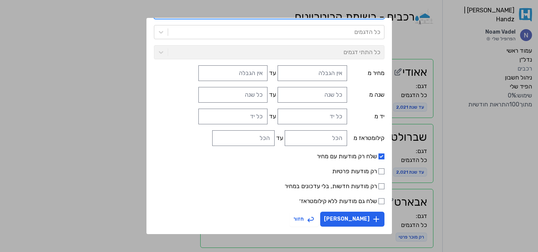
click at [359, 168] on label "רק מודעות פרטיות" at bounding box center [269, 171] width 230 height 9
click at [378, 168] on input "רק מודעות פרטיות" at bounding box center [381, 171] width 6 height 6
checkbox input "true"
click at [378, 157] on input "שלח רק מודעות עם מחיר" at bounding box center [381, 156] width 6 height 6
checkbox input "false"
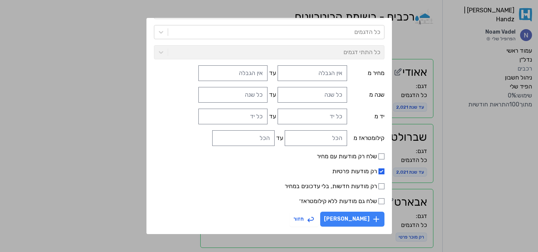
click at [354, 221] on button "צור קריטריון" at bounding box center [352, 219] width 64 height 15
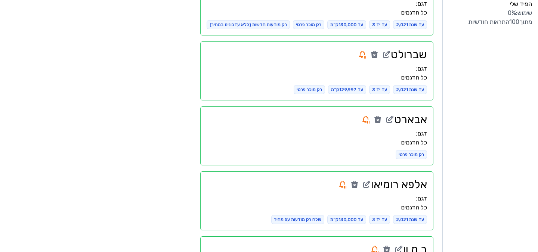
scroll to position [0, 0]
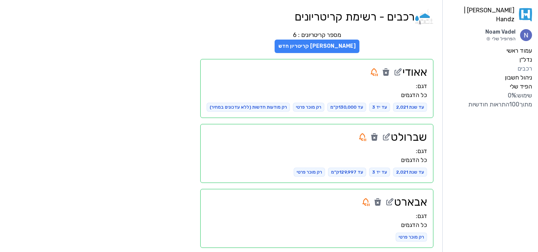
click at [324, 47] on button "צור קריטריון חדש" at bounding box center [316, 46] width 85 height 13
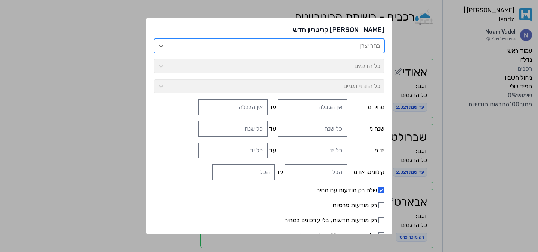
click at [328, 46] on div at bounding box center [276, 46] width 208 height 10
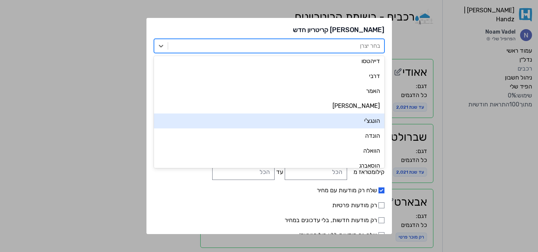
scroll to position [1255, 0]
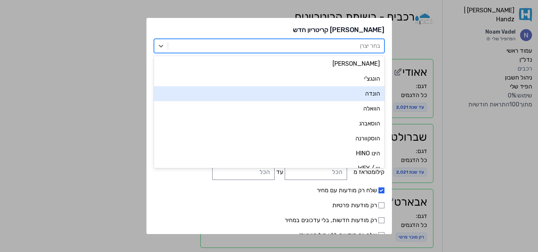
click at [346, 99] on div "הונדה" at bounding box center [269, 93] width 230 height 15
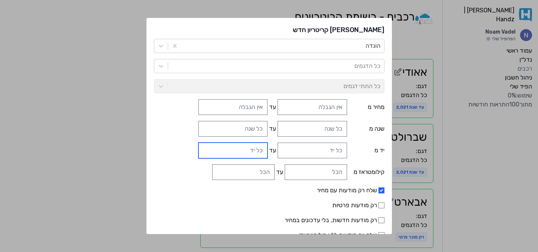
click at [246, 150] on input "עד" at bounding box center [232, 151] width 69 height 16
click at [209, 146] on input "1" at bounding box center [232, 151] width 69 height 16
click at [209, 146] on input "2" at bounding box center [232, 151] width 69 height 16
type input "3"
click at [209, 146] on input "3" at bounding box center [232, 151] width 69 height 16
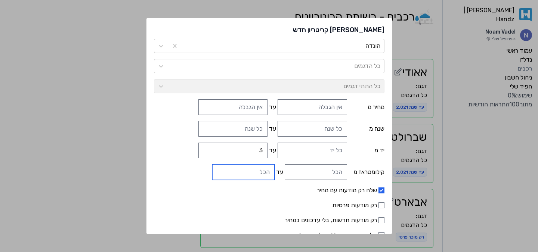
click at [240, 169] on input "עד" at bounding box center [243, 172] width 62 height 16
type input "130000"
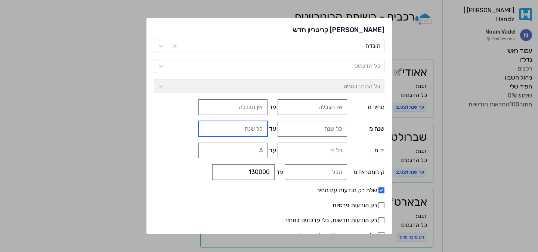
click at [251, 128] on input "עד" at bounding box center [232, 129] width 69 height 16
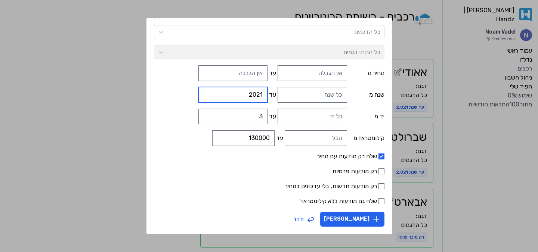
type input "2021"
click at [342, 170] on label "רק מודעות פרטיות" at bounding box center [269, 171] width 230 height 9
click at [378, 170] on input "רק מודעות פרטיות" at bounding box center [381, 171] width 6 height 6
checkbox input "true"
click at [352, 155] on label "שלח רק מודעות עם מחיר" at bounding box center [269, 156] width 230 height 9
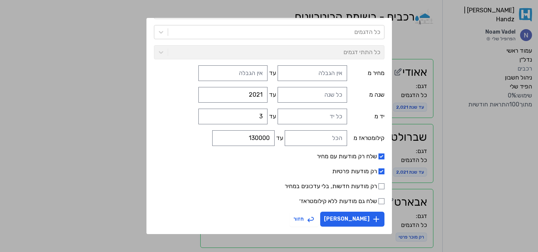
click at [378, 155] on input "שלח רק מודעות עם מחיר" at bounding box center [381, 156] width 6 height 6
checkbox input "false"
click at [340, 215] on button "צור קריטריון" at bounding box center [352, 219] width 64 height 15
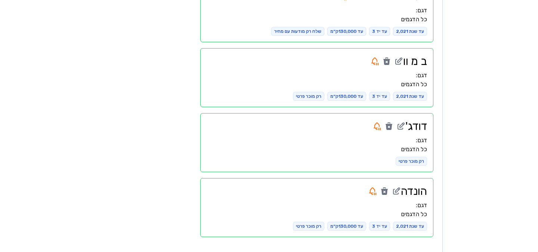
scroll to position [0, 0]
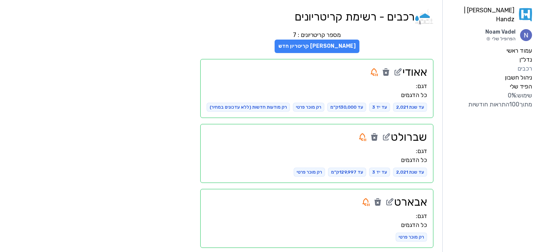
click at [312, 53] on button "צור קריטריון חדש" at bounding box center [316, 46] width 85 height 13
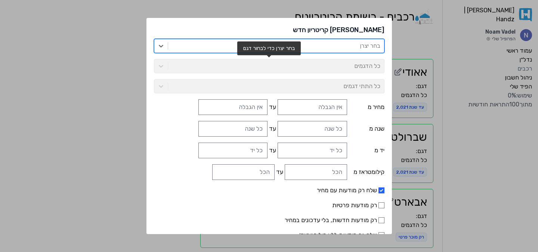
click at [334, 49] on div at bounding box center [276, 46] width 208 height 10
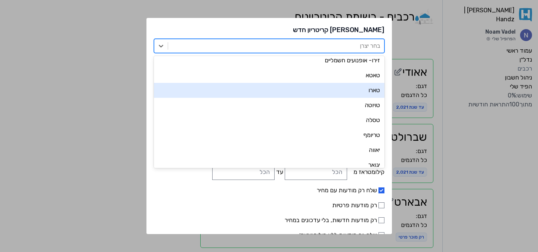
scroll to position [1512, 0]
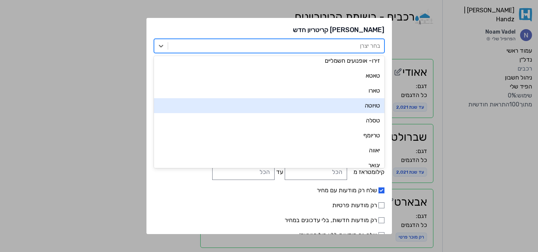
click at [351, 106] on div "טויוטה" at bounding box center [269, 105] width 230 height 15
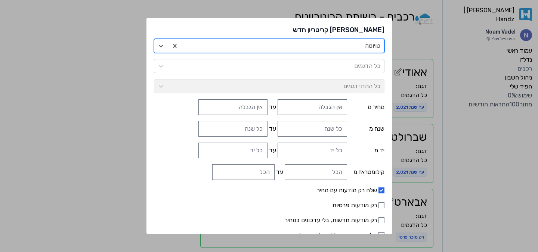
click at [316, 50] on div at bounding box center [282, 46] width 195 height 10
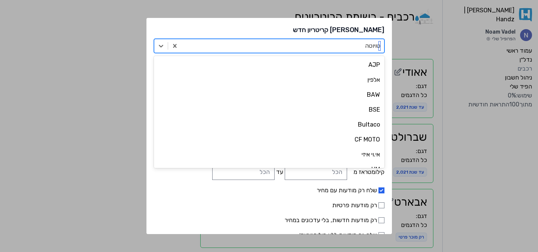
scroll to position [1462, 0]
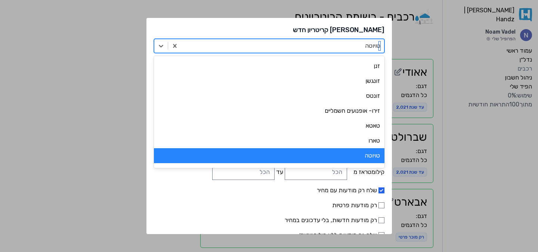
click at [316, 50] on div at bounding box center [282, 46] width 195 height 10
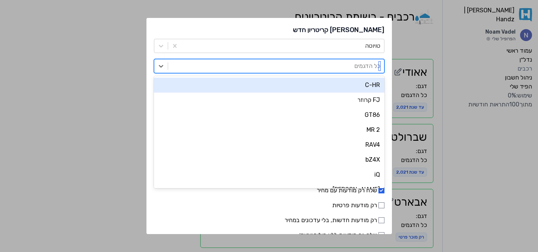
click at [315, 66] on div at bounding box center [276, 66] width 208 height 10
click at [326, 70] on div at bounding box center [276, 66] width 208 height 10
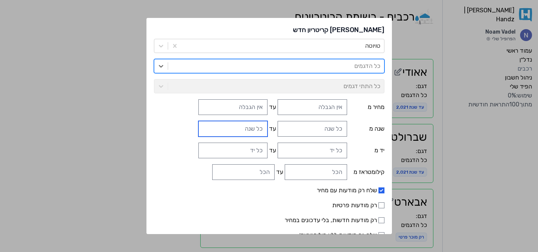
click at [242, 128] on input "עד" at bounding box center [232, 129] width 69 height 16
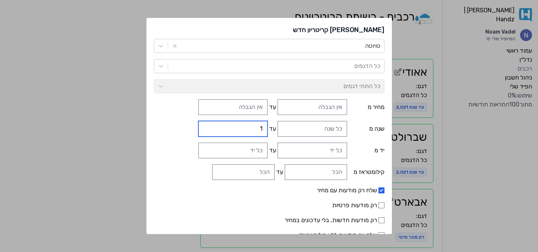
click at [208, 126] on input "1" at bounding box center [232, 129] width 69 height 16
click at [208, 125] on input "2" at bounding box center [232, 129] width 69 height 16
type input "3"
click at [208, 125] on input "3" at bounding box center [232, 129] width 69 height 16
click at [242, 127] on input "3" at bounding box center [232, 129] width 69 height 16
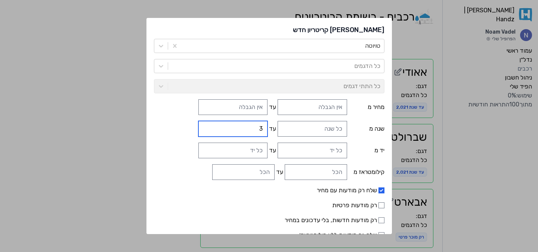
click at [242, 128] on input "3" at bounding box center [232, 129] width 69 height 16
type input "2021"
click at [239, 148] on input "עד" at bounding box center [232, 151] width 69 height 16
type input "2"
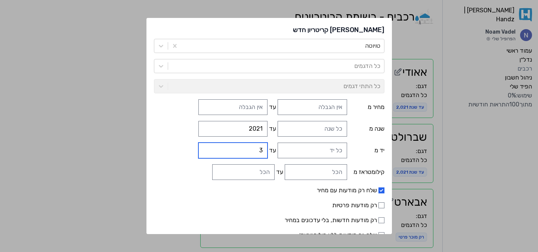
type input "3"
click at [240, 165] on input "עד" at bounding box center [243, 172] width 62 height 16
type input "2"
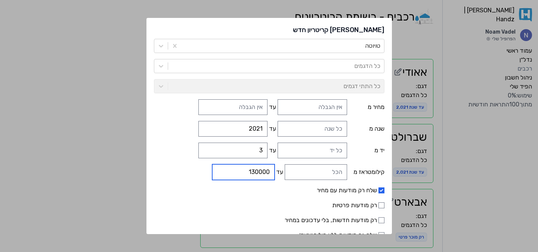
scroll to position [34, 0]
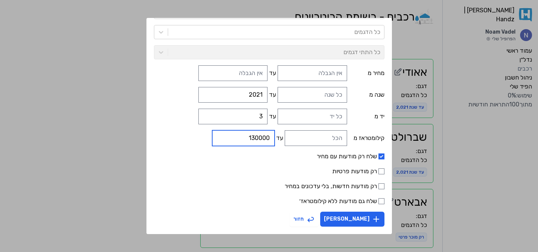
type input "130000"
click at [358, 172] on label "רק מודעות פרטיות" at bounding box center [269, 171] width 230 height 9
click at [378, 172] on input "רק מודעות פרטיות" at bounding box center [381, 171] width 6 height 6
checkbox input "true"
click at [364, 160] on label "שלח רק מודעות עם מחיר" at bounding box center [269, 156] width 230 height 9
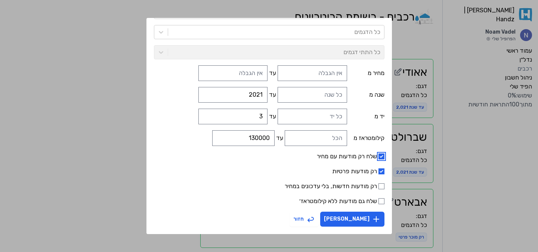
click at [378, 159] on input "שלח רק מודעות עם מחיר" at bounding box center [381, 156] width 6 height 6
checkbox input "false"
click at [378, 186] on input "רק מודעות חדשות, בלי עדכונים במחיר" at bounding box center [381, 186] width 6 height 6
checkbox input "true"
click at [348, 222] on button "צור קריטריון" at bounding box center [352, 219] width 64 height 15
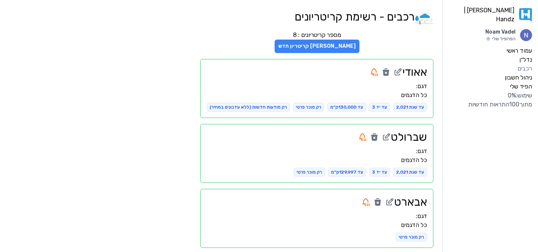
click at [329, 49] on button "צור קריטריון חדש" at bounding box center [316, 46] width 85 height 13
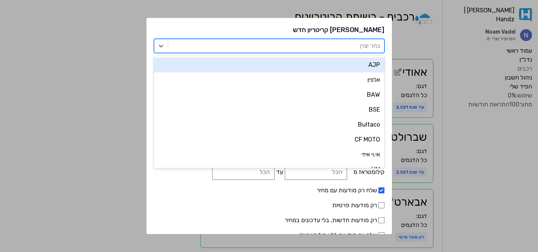
click at [336, 53] on div "בחר יצרן" at bounding box center [269, 46] width 230 height 14
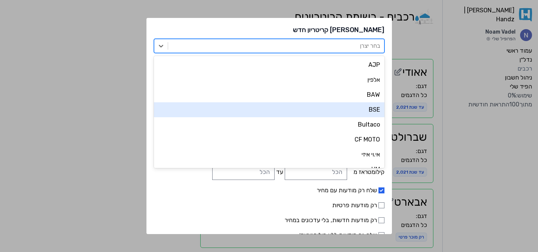
type input "ט"
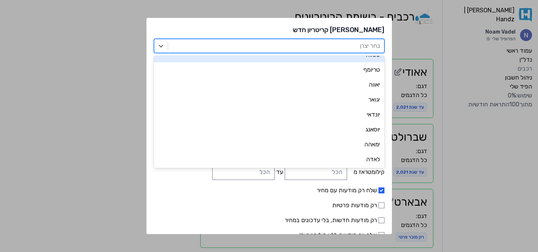
scroll to position [1577, 0]
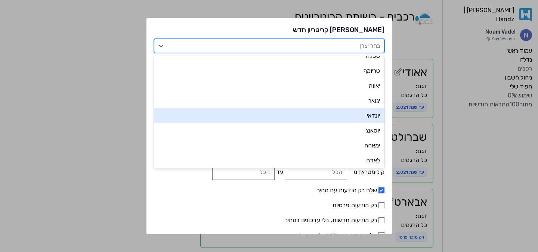
click at [321, 114] on div "יונדאי" at bounding box center [269, 115] width 230 height 15
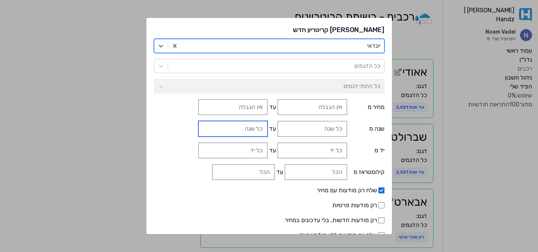
click at [236, 133] on input "עד" at bounding box center [232, 129] width 69 height 16
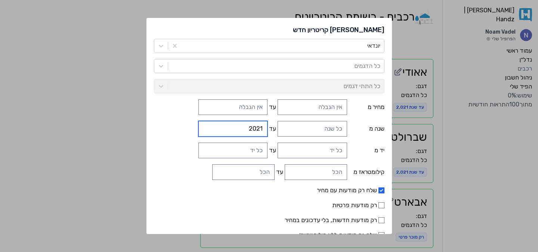
type input "2021"
click at [228, 144] on input "עד" at bounding box center [232, 151] width 69 height 16
type input "3"
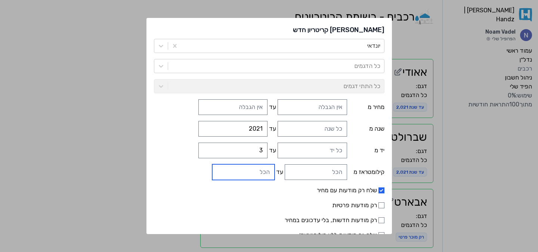
click at [233, 168] on input "עד" at bounding box center [243, 172] width 62 height 16
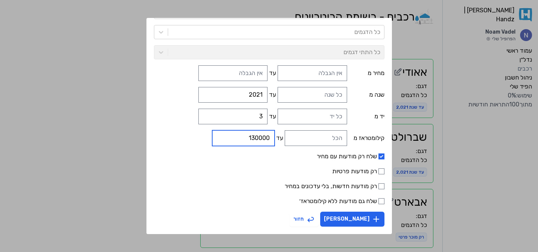
scroll to position [34, 0]
type input "130000"
click at [361, 170] on label "רק מודעות פרטיות" at bounding box center [269, 171] width 230 height 9
click at [378, 170] on input "רק מודעות פרטיות" at bounding box center [381, 172] width 6 height 6
checkbox input "true"
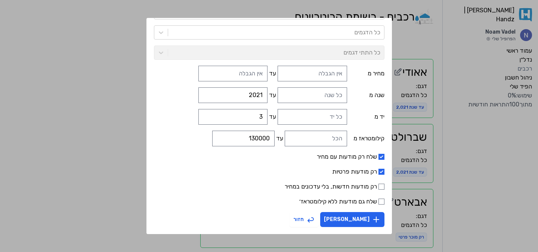
click at [365, 160] on label "שלח רק מודעות עם מחיר" at bounding box center [269, 156] width 230 height 9
click at [378, 160] on input "שלח רק מודעות עם מחיר" at bounding box center [381, 157] width 6 height 6
checkbox input "false"
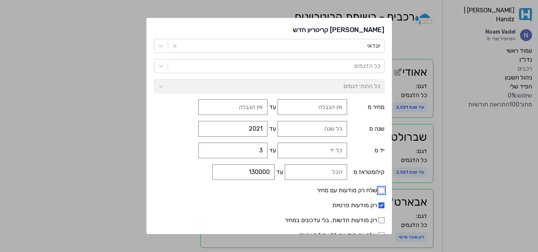
scroll to position [34, 0]
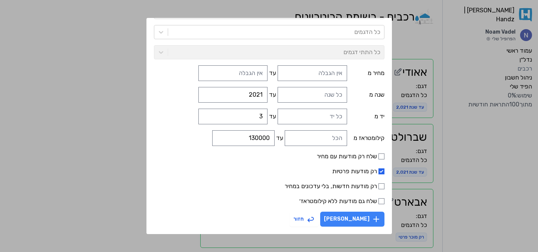
click at [371, 217] on icon "button" at bounding box center [375, 219] width 9 height 9
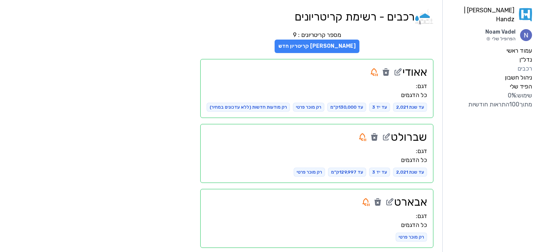
click at [334, 46] on button "צור קריטריון חדש" at bounding box center [316, 46] width 85 height 13
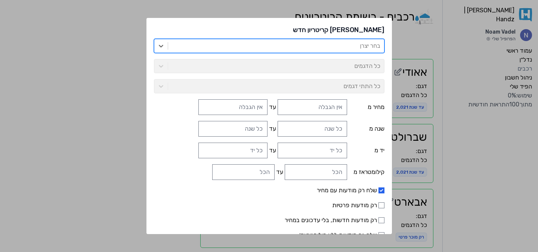
click at [335, 52] on div "בחר יצרן" at bounding box center [276, 45] width 216 height 13
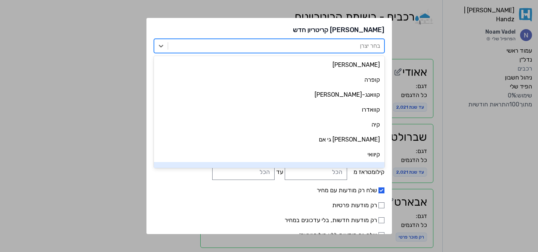
scroll to position [2712, 0]
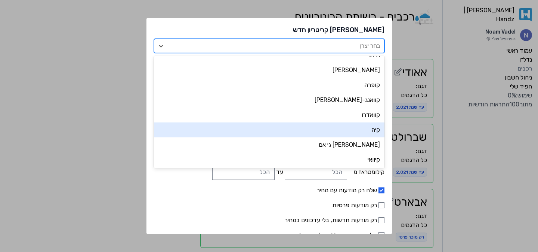
click at [333, 131] on div "קיה" at bounding box center [269, 129] width 230 height 15
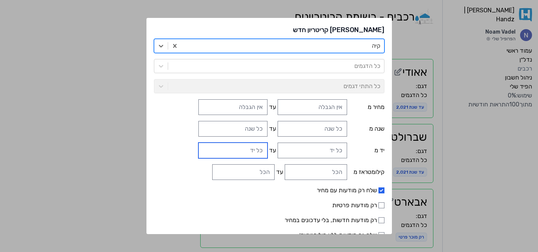
click at [250, 148] on input "עד" at bounding box center [232, 151] width 69 height 16
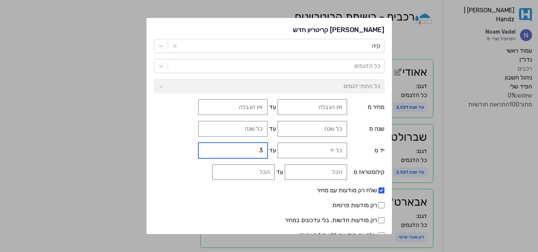
type input "3"
click at [233, 174] on input "עד" at bounding box center [243, 172] width 62 height 16
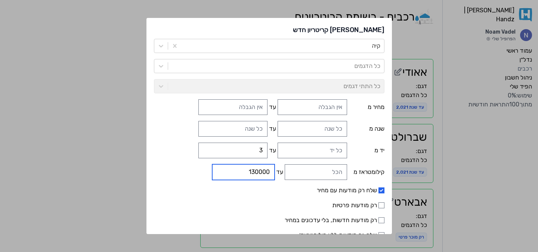
type input "130000"
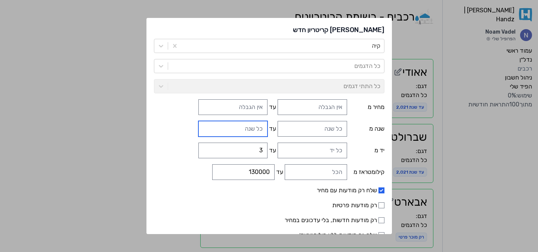
type input "3"
click at [240, 133] on input "3" at bounding box center [232, 129] width 69 height 16
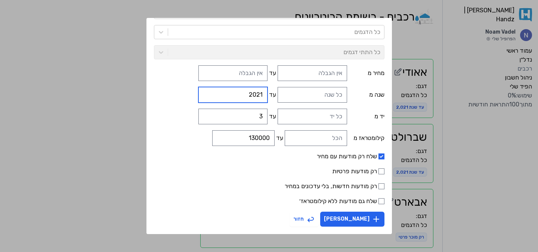
type input "2021"
click at [346, 170] on label "רק מודעות פרטיות" at bounding box center [269, 171] width 230 height 9
click at [378, 170] on input "רק מודעות פרטיות" at bounding box center [381, 171] width 6 height 6
checkbox input "true"
click at [354, 159] on label "שלח רק מודעות עם מחיר" at bounding box center [269, 156] width 230 height 9
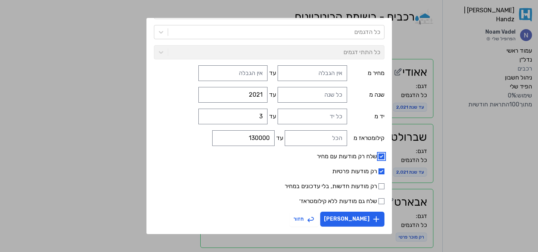
click at [378, 159] on input "שלח רק מודעות עם מחיר" at bounding box center [381, 156] width 6 height 6
checkbox input "false"
click at [343, 216] on button "צור קריטריון" at bounding box center [352, 219] width 64 height 15
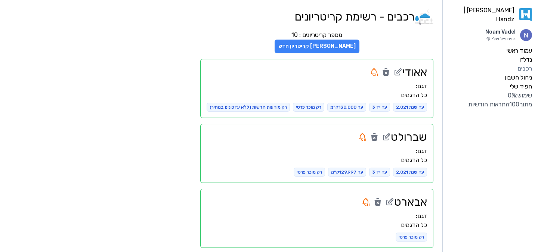
click at [335, 48] on button "צור קריטריון חדש" at bounding box center [316, 46] width 85 height 13
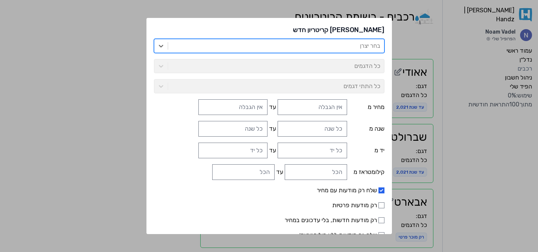
click at [330, 43] on div at bounding box center [276, 46] width 208 height 10
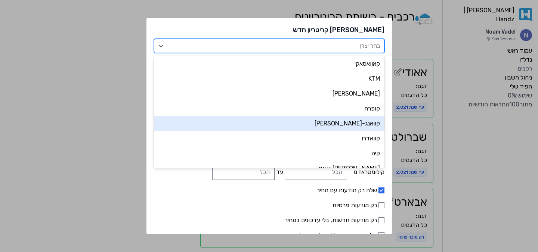
scroll to position [2681, 0]
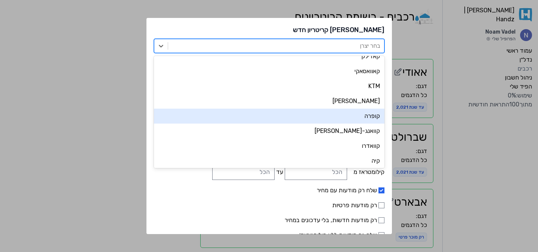
click at [315, 116] on div "קופרה" at bounding box center [269, 116] width 230 height 15
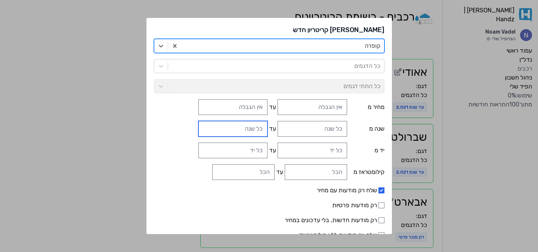
click at [252, 128] on input "עד" at bounding box center [232, 129] width 69 height 16
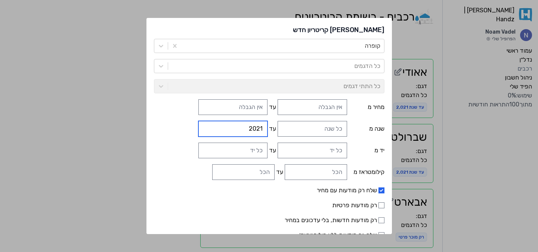
scroll to position [34, 0]
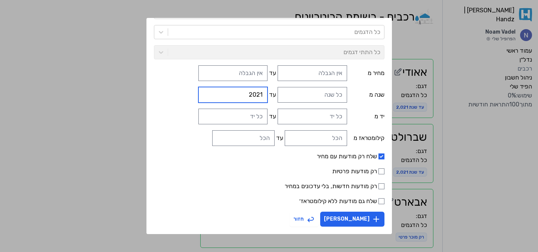
type input "2021"
click at [251, 119] on input "עד" at bounding box center [232, 117] width 69 height 16
type input "3"
click at [250, 140] on input "עד" at bounding box center [243, 138] width 62 height 16
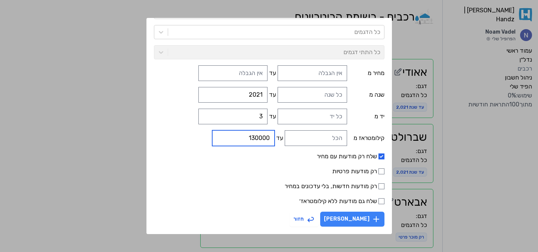
type input "130000"
click at [329, 213] on button "צור קריטריון" at bounding box center [352, 219] width 64 height 15
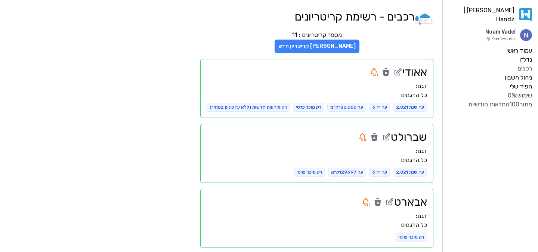
click at [331, 49] on button "צור קריטריון חדש" at bounding box center [316, 46] width 85 height 13
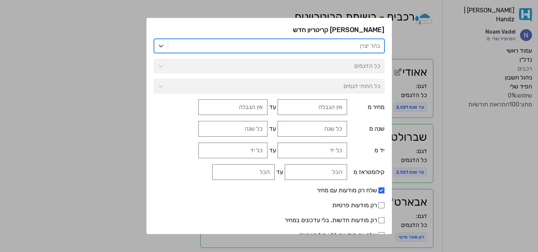
click at [336, 46] on div at bounding box center [276, 46] width 208 height 10
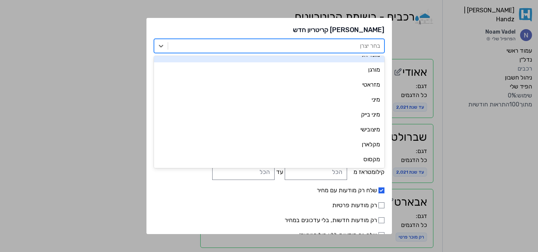
scroll to position [1951, 0]
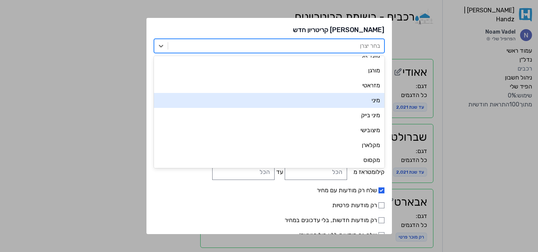
click at [325, 103] on div "מיני" at bounding box center [269, 100] width 230 height 15
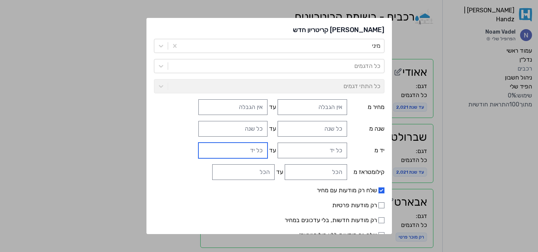
click at [249, 149] on input "עד" at bounding box center [232, 151] width 69 height 16
type input "3"
click at [249, 177] on input "עד" at bounding box center [243, 172] width 62 height 16
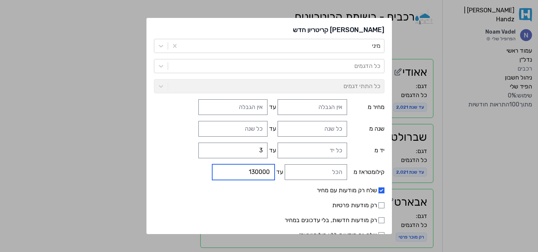
type input "130000"
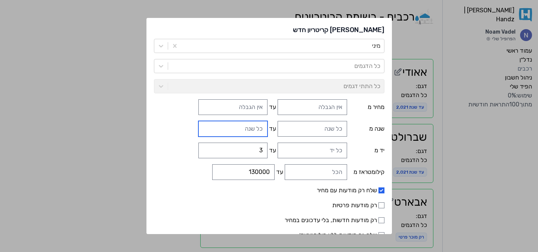
click at [240, 133] on input "עד" at bounding box center [232, 129] width 69 height 16
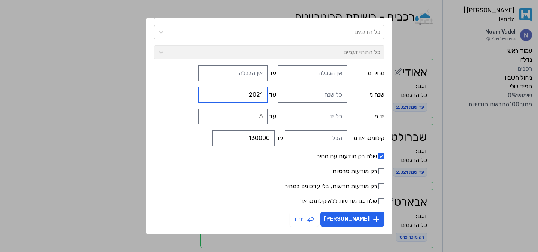
type input "2021"
click at [353, 174] on label "רק מודעות פרטיות" at bounding box center [269, 171] width 230 height 9
click at [378, 174] on input "רק מודעות פרטיות" at bounding box center [381, 171] width 6 height 6
checkbox input "true"
click at [359, 158] on label "שלח רק מודעות עם מחיר" at bounding box center [269, 156] width 230 height 9
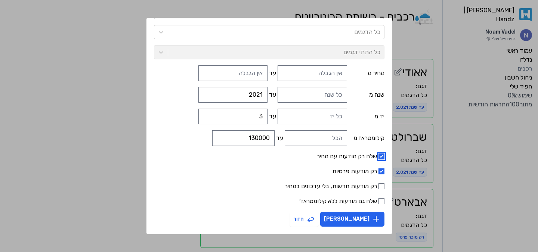
click at [378, 158] on input "שלח רק מודעות עם מחיר" at bounding box center [381, 156] width 6 height 6
checkbox input "false"
click at [349, 218] on button "צור קריטריון" at bounding box center [352, 219] width 64 height 15
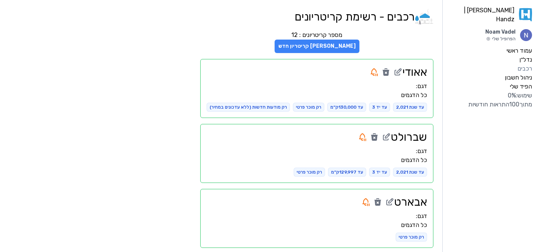
click at [312, 41] on button "צור קריטריון חדש" at bounding box center [316, 46] width 85 height 13
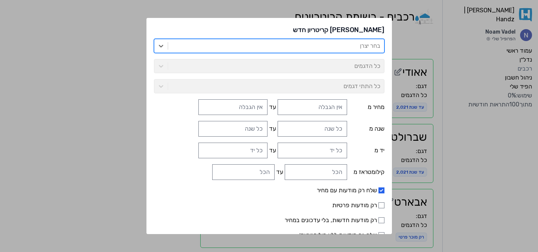
click at [320, 48] on div at bounding box center [276, 46] width 208 height 10
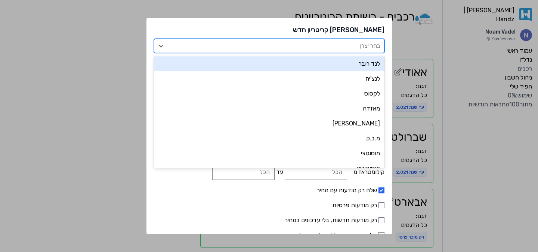
scroll to position [1822, 0]
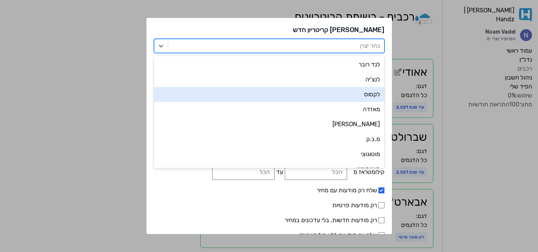
click at [348, 96] on div "לקסוס" at bounding box center [269, 94] width 230 height 15
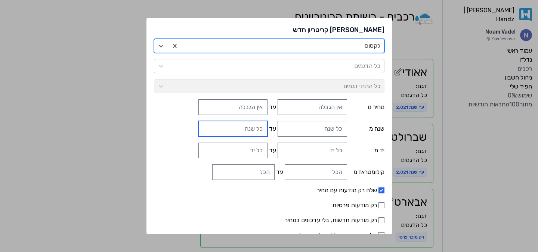
click at [252, 134] on input "עד" at bounding box center [232, 129] width 69 height 16
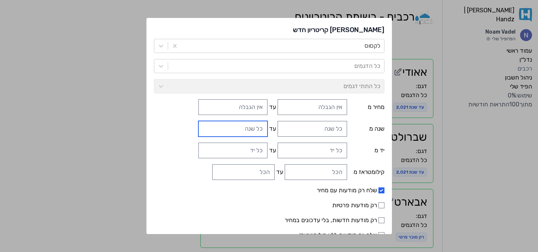
type input "3"
type input "2"
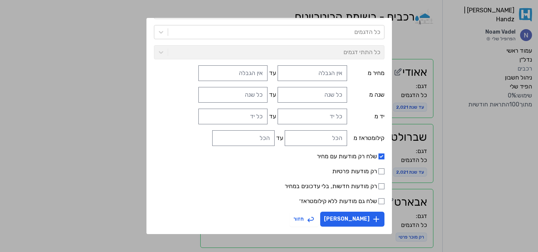
click at [351, 170] on label "רק מודעות פרטיות" at bounding box center [269, 171] width 230 height 9
click at [378, 170] on input "רק מודעות פרטיות" at bounding box center [381, 171] width 6 height 6
checkbox input "true"
click at [353, 162] on form "לקסוס כל הדגמים כל התתי דגמים מחיר מ עד שנה מ עד יד מ עד קילומטראז מ עד שלח רק …" at bounding box center [269, 116] width 230 height 222
click at [353, 159] on label "שלח רק מודעות עם מחיר" at bounding box center [269, 156] width 230 height 9
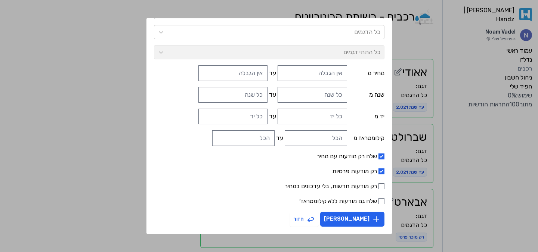
click at [378, 159] on input "שלח רק מודעות עם מחיר" at bounding box center [381, 156] width 6 height 6
checkbox input "false"
click at [252, 116] on input "עד" at bounding box center [232, 117] width 69 height 16
click at [252, 121] on input "2" at bounding box center [232, 117] width 69 height 16
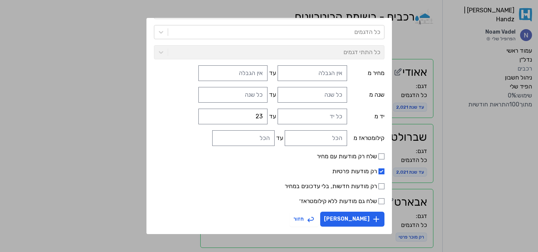
click at [251, 125] on form "לקסוס כל הדגמים כל התתי דגמים מחיר מ עד שנה מ עד יד מ עד 23 קילומטראז מ עד שלח …" at bounding box center [269, 116] width 230 height 222
click at [251, 116] on input "23" at bounding box center [232, 117] width 69 height 16
type input "3"
click at [252, 134] on input "עד" at bounding box center [243, 138] width 62 height 16
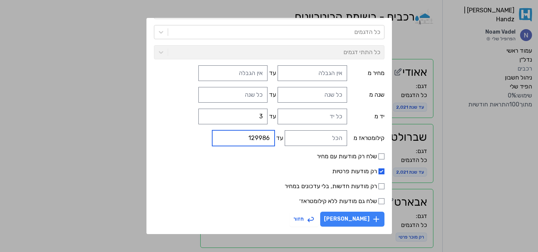
type input "129986"
click at [341, 220] on button "צור קריטריון" at bounding box center [352, 219] width 64 height 15
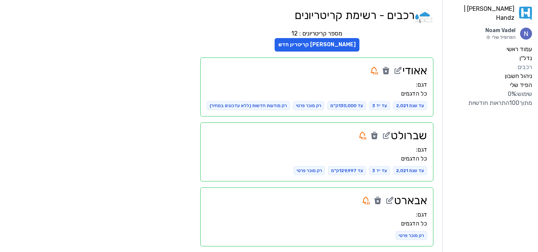
scroll to position [0, 0]
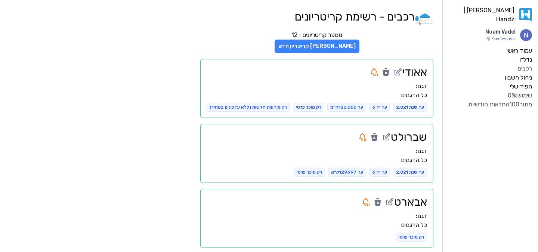
click at [321, 44] on button "צור קריטריון חדש" at bounding box center [316, 46] width 85 height 13
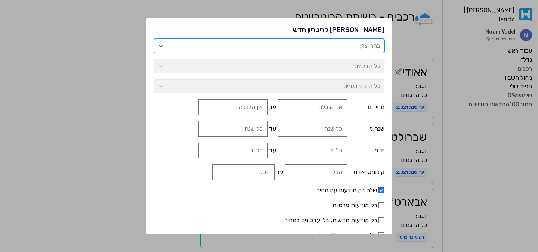
click at [331, 50] on div at bounding box center [276, 46] width 208 height 10
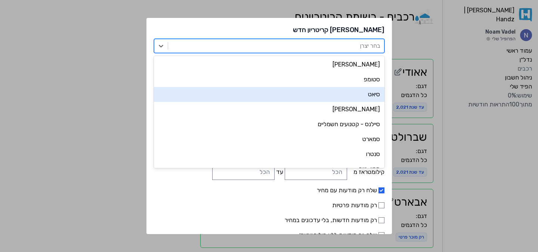
scroll to position [2255, 0]
click at [345, 94] on div "סיאט" at bounding box center [269, 94] width 230 height 15
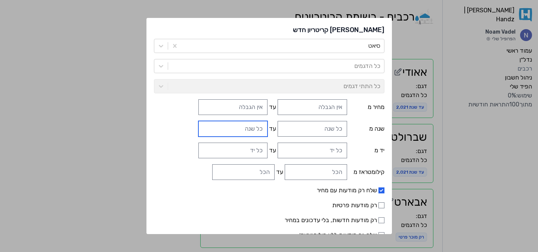
click at [252, 129] on input "עד" at bounding box center [232, 129] width 69 height 16
type input "2021"
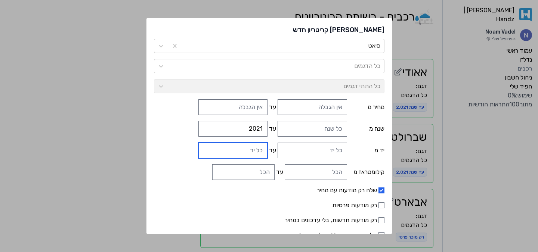
click at [243, 147] on input "עד" at bounding box center [232, 151] width 69 height 16
type input "3"
click at [245, 176] on input "עד" at bounding box center [243, 172] width 62 height 16
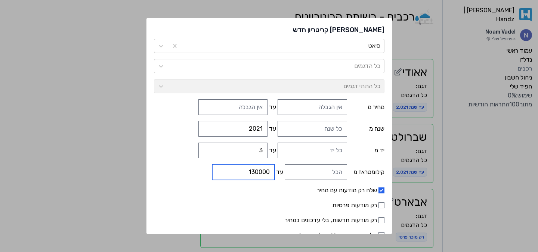
scroll to position [34, 0]
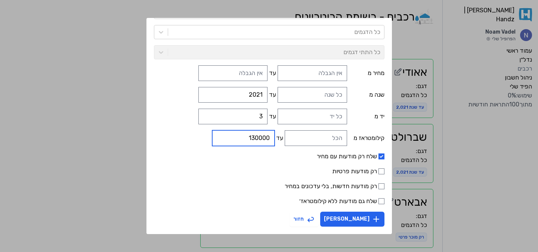
type input "130000"
click at [342, 171] on label "רק מודעות פרטיות" at bounding box center [269, 171] width 230 height 9
click at [378, 171] on input "רק מודעות פרטיות" at bounding box center [381, 171] width 6 height 6
checkbox input "true"
click at [346, 157] on label "שלח רק מודעות עם מחיר" at bounding box center [269, 156] width 230 height 9
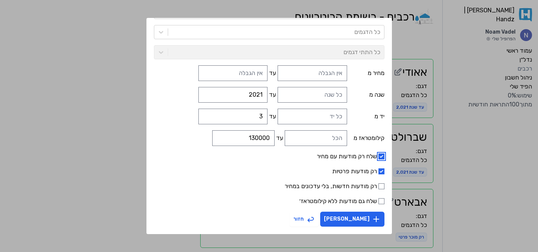
click at [378, 157] on input "שלח רק מודעות עם מחיר" at bounding box center [381, 156] width 6 height 6
checkbox input "false"
click at [337, 221] on button "צור קריטריון" at bounding box center [352, 219] width 64 height 15
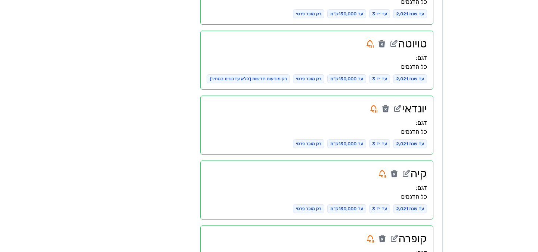
scroll to position [0, 0]
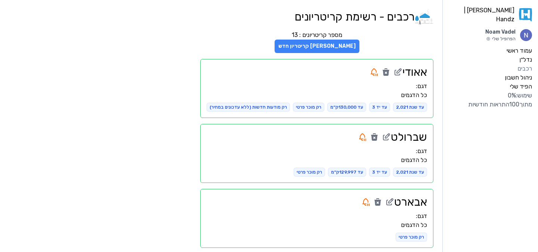
click at [320, 46] on button "צור קריטריון חדש" at bounding box center [316, 46] width 85 height 13
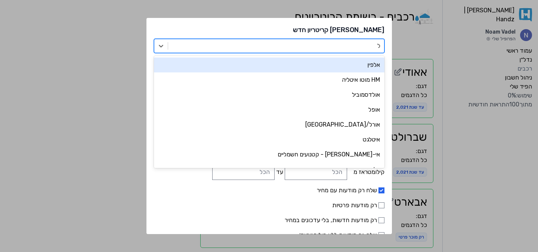
type input "לק"
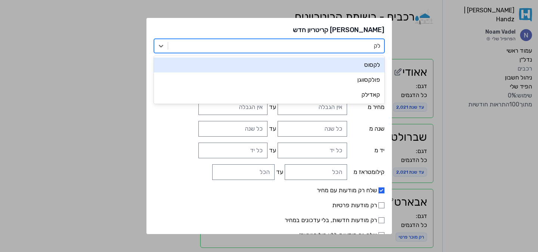
click at [349, 59] on div "לקסוס" at bounding box center [269, 64] width 230 height 15
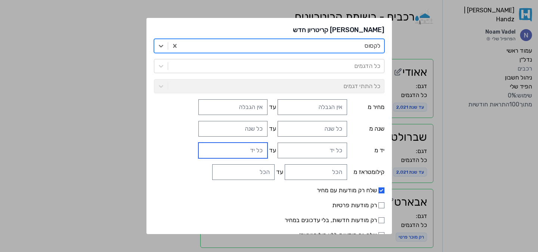
click at [252, 143] on input "עד" at bounding box center [232, 151] width 69 height 16
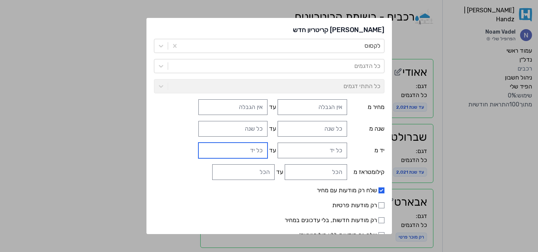
type input "4"
type input "3"
click at [243, 172] on input "עד" at bounding box center [243, 172] width 62 height 16
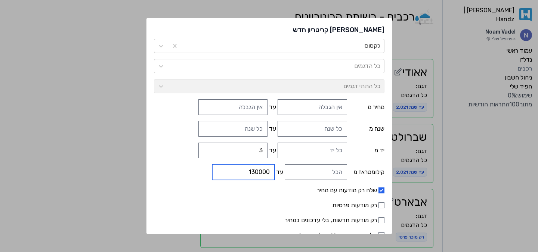
type input "130000"
click at [237, 138] on form "לקסוס כל הדגמים כל התתי דגמים מחיר מ עד שנה מ עד יד מ עד 3 קילומטראז מ עד 13000…" at bounding box center [269, 150] width 230 height 222
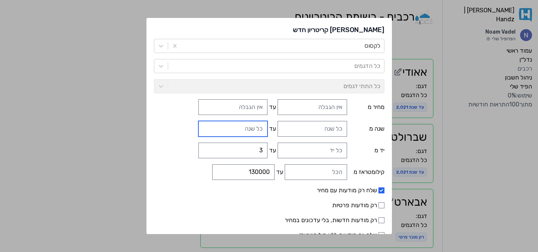
click at [239, 129] on input "עד" at bounding box center [232, 129] width 69 height 16
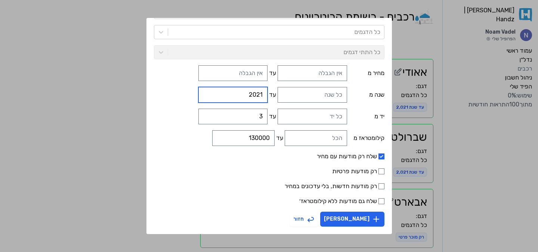
type input "2021"
click at [341, 168] on label "רק מודעות פרטיות" at bounding box center [269, 171] width 230 height 9
click at [378, 168] on input "רק מודעות פרטיות" at bounding box center [381, 171] width 6 height 6
checkbox input "true"
click at [348, 158] on label "שלח רק מודעות עם מחיר" at bounding box center [269, 156] width 230 height 9
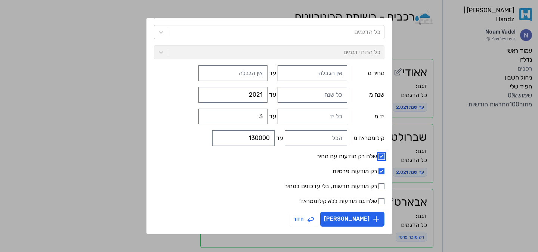
click at [378, 158] on input "שלח רק מודעות עם מחיר" at bounding box center [381, 156] width 6 height 6
checkbox input "false"
click at [346, 215] on button "צור קריטריון" at bounding box center [352, 219] width 64 height 15
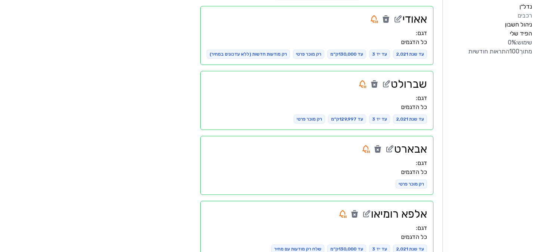
scroll to position [0, 0]
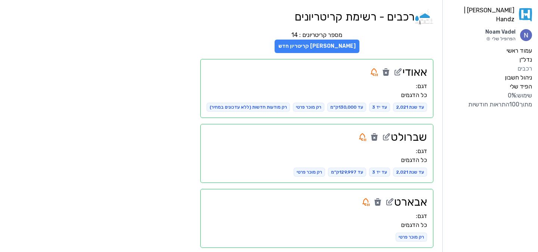
click at [308, 50] on button "צור קריטריון חדש" at bounding box center [316, 46] width 85 height 13
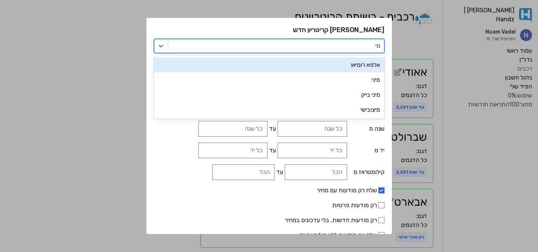
type input "מיצ"
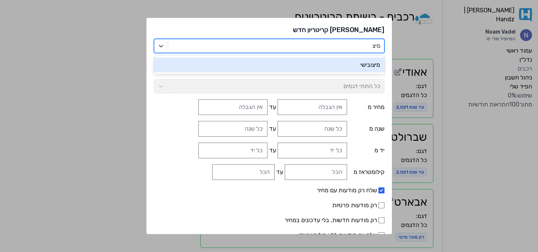
click at [330, 59] on div "מיצובישי" at bounding box center [269, 64] width 230 height 15
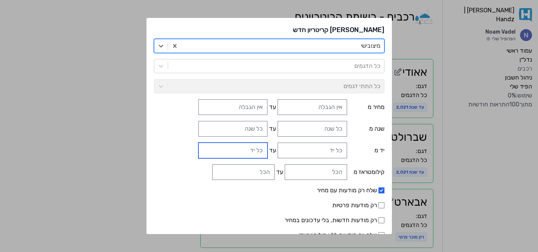
click at [250, 145] on input "עד" at bounding box center [232, 151] width 69 height 16
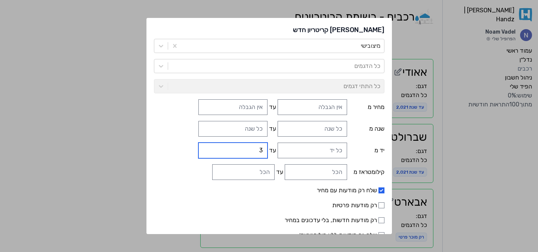
type input "3"
click at [247, 169] on input "עד" at bounding box center [243, 172] width 62 height 16
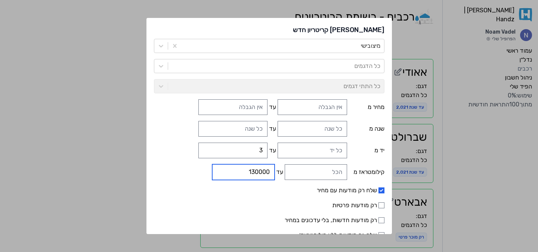
type input "130000"
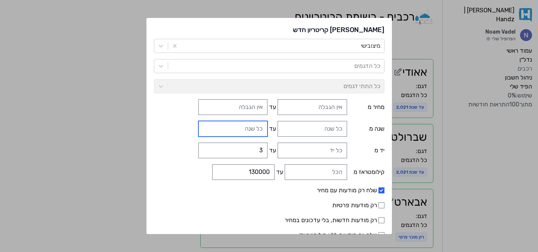
click at [245, 122] on input "עד" at bounding box center [232, 129] width 69 height 16
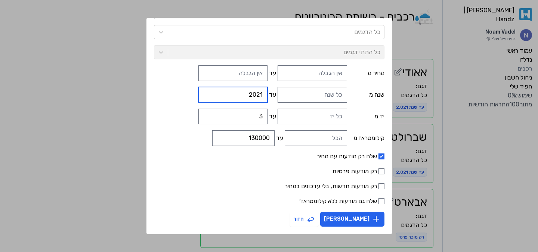
type input "2021"
click at [378, 171] on input "רק מודעות פרטיות" at bounding box center [381, 171] width 6 height 6
checkbox input "true"
click at [368, 161] on label "שלח רק מודעות עם מחיר" at bounding box center [269, 156] width 230 height 9
click at [378, 159] on input "שלח רק מודעות עם מחיר" at bounding box center [381, 156] width 6 height 6
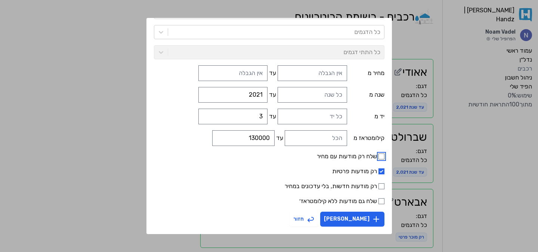
click at [378, 159] on input "שלח רק מודעות עם מחיר" at bounding box center [381, 156] width 6 height 6
click at [365, 149] on form "מיצובישי כל הדגמים כל התתי דגמים מחיר מ עד שנה מ עד 2021 יד מ עד 3 קילומטראז מ …" at bounding box center [269, 116] width 230 height 222
click at [367, 152] on form "מיצובישי כל הדגמים כל התתי דגמים מחיר מ עד שנה מ עד 2021 יד מ עד 3 קילומטראז מ …" at bounding box center [269, 116] width 230 height 222
click at [378, 156] on input "שלח רק מודעות עם מחיר" at bounding box center [381, 156] width 6 height 6
checkbox input "false"
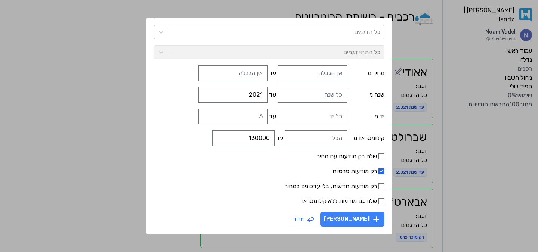
click at [346, 219] on button "צור קריטריון" at bounding box center [352, 219] width 64 height 15
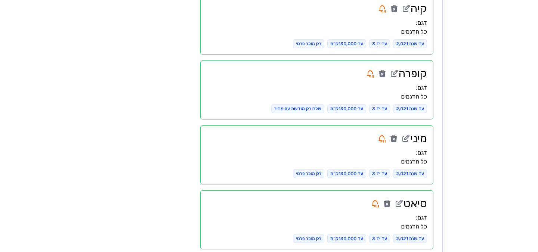
scroll to position [790, 0]
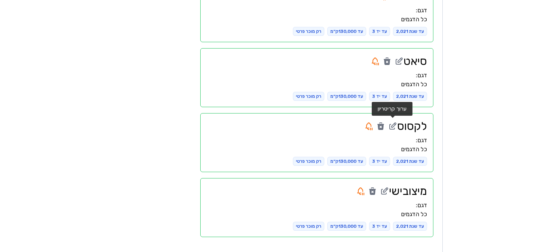
click at [390, 127] on icon at bounding box center [392, 126] width 9 height 9
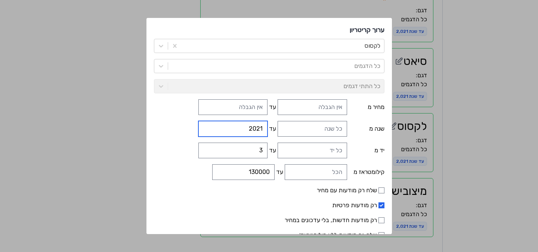
click at [255, 131] on input "2021" at bounding box center [232, 129] width 69 height 16
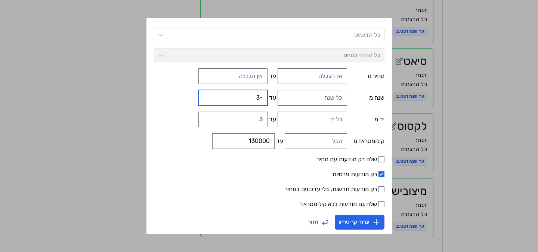
scroll to position [34, 0]
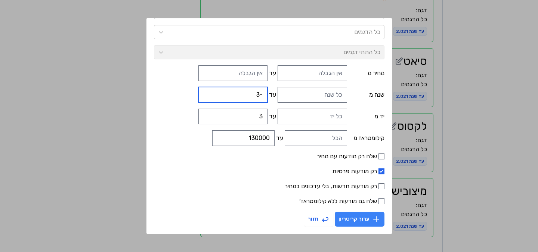
type input "-3"
click at [337, 213] on button "ערוך קריטריון" at bounding box center [359, 219] width 50 height 15
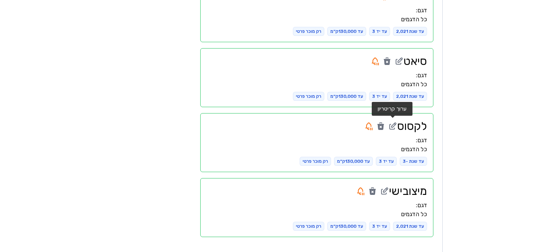
click at [390, 126] on icon at bounding box center [392, 126] width 9 height 9
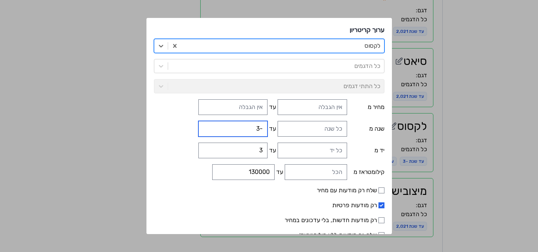
click at [241, 128] on input "-3" at bounding box center [232, 129] width 69 height 16
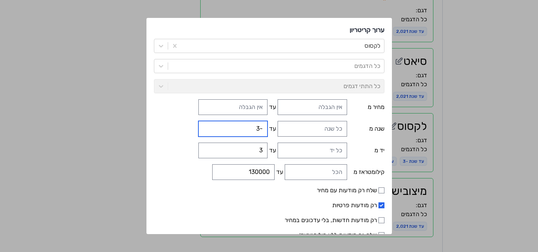
click at [241, 128] on input "-3" at bounding box center [232, 129] width 69 height 16
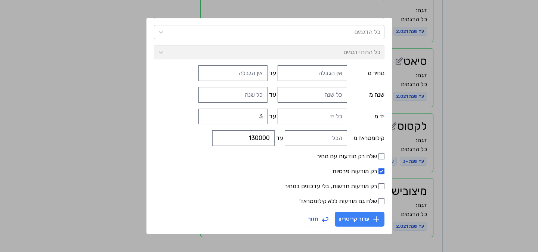
click at [334, 217] on button "ערוך קריטריון" at bounding box center [359, 219] width 50 height 15
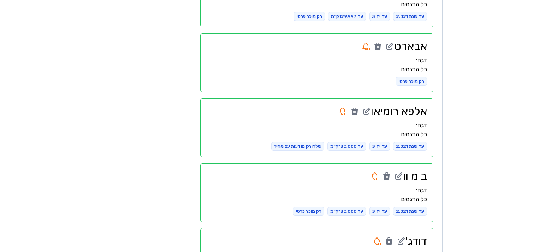
scroll to position [0, 0]
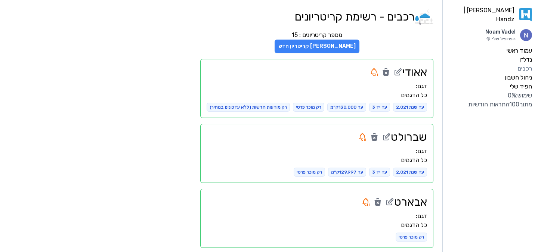
click at [327, 44] on button "צור קריטריון חדש" at bounding box center [316, 46] width 85 height 13
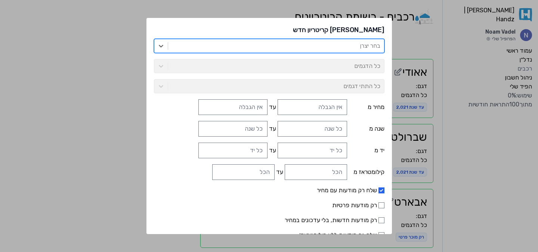
click at [329, 49] on div at bounding box center [276, 46] width 208 height 10
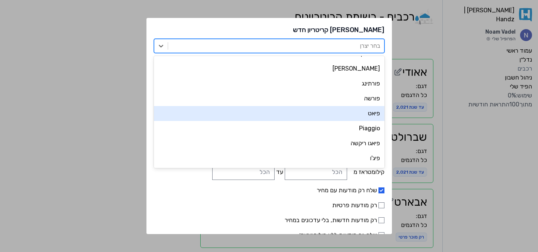
scroll to position [2505, 0]
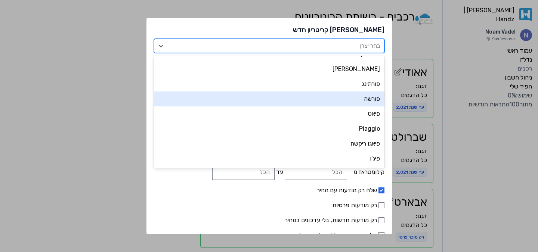
click at [345, 102] on div "פורשה" at bounding box center [269, 98] width 230 height 15
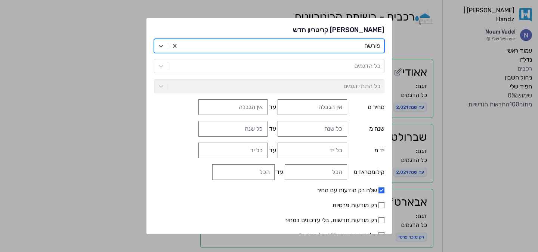
scroll to position [34, 0]
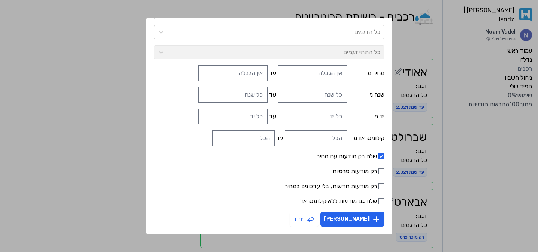
click at [354, 167] on label "רק מודעות פרטיות" at bounding box center [269, 171] width 230 height 9
click at [378, 168] on input "רק מודעות פרטיות" at bounding box center [381, 171] width 6 height 6
checkbox input "true"
click at [355, 158] on label "שלח רק מודעות עם מחיר" at bounding box center [269, 156] width 230 height 9
click at [378, 158] on input "שלח רק מודעות עם מחיר" at bounding box center [381, 156] width 6 height 6
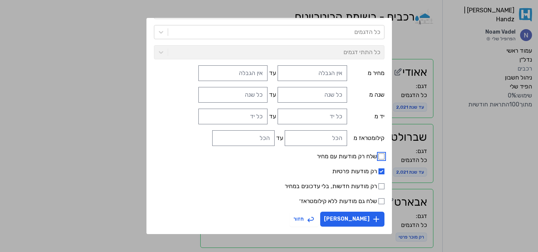
checkbox input "false"
click at [353, 215] on button "צור קריטריון" at bounding box center [352, 219] width 64 height 15
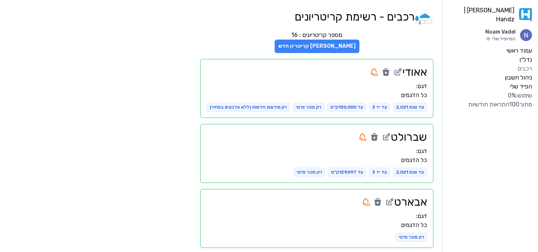
click at [336, 45] on button "צור קריטריון חדש" at bounding box center [316, 46] width 85 height 13
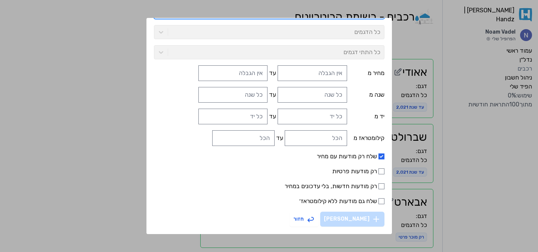
scroll to position [34, 0]
click at [329, 34] on div "כל הדגמים" at bounding box center [269, 32] width 230 height 14
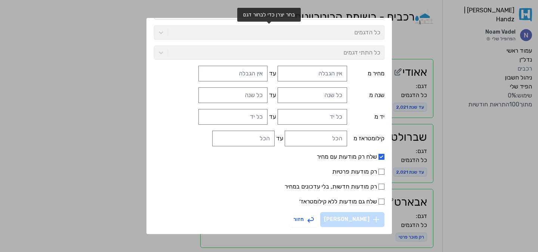
scroll to position [0, 0]
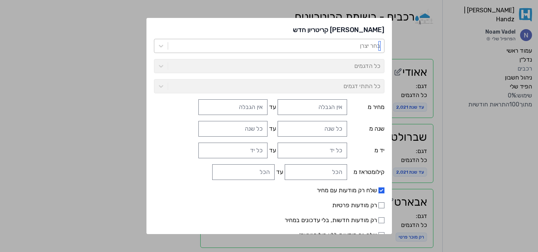
click at [325, 44] on div at bounding box center [276, 46] width 208 height 10
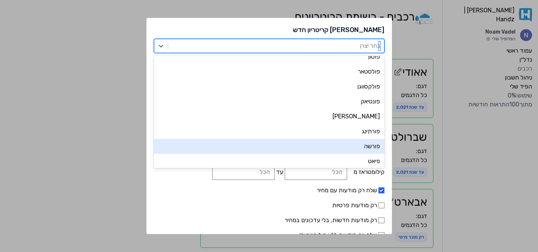
scroll to position [2455, 0]
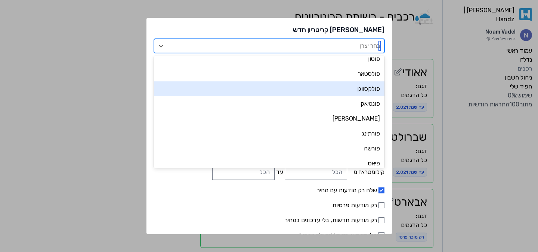
click at [344, 89] on div "פולקסווגן" at bounding box center [269, 88] width 230 height 15
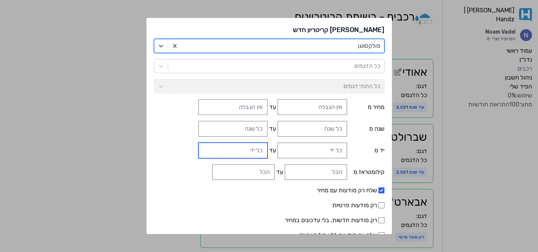
click at [250, 144] on input "עד" at bounding box center [232, 151] width 69 height 16
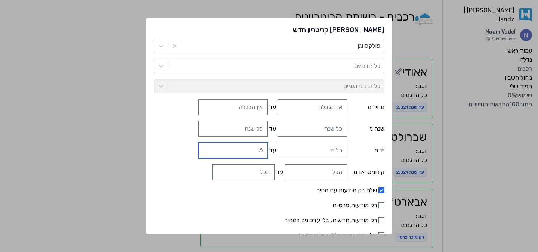
type input "3"
click at [248, 171] on input "עד" at bounding box center [243, 172] width 62 height 16
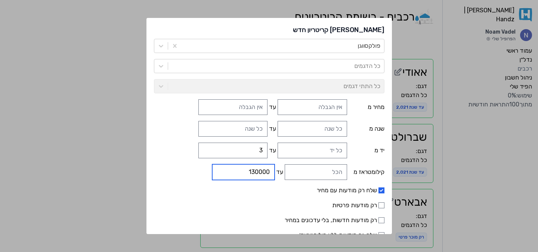
type input "130000"
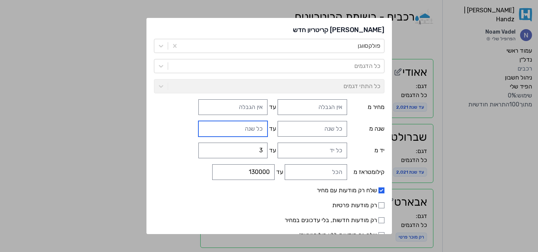
click at [256, 126] on input "עד" at bounding box center [232, 129] width 69 height 16
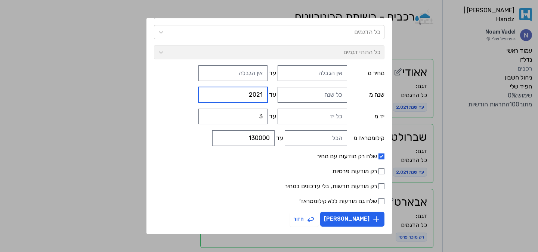
type input "2021"
click at [331, 169] on label "רק מודעות פרטיות" at bounding box center [269, 171] width 230 height 9
click at [378, 169] on input "רק מודעות פרטיות" at bounding box center [381, 171] width 6 height 6
checkbox input "true"
click at [332, 159] on label "שלח רק מודעות עם מחיר" at bounding box center [269, 156] width 230 height 9
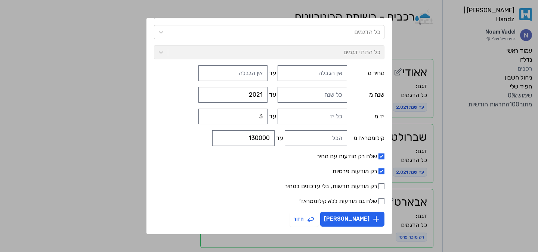
click at [378, 159] on input "שלח רק מודעות עם מחיר" at bounding box center [381, 156] width 6 height 6
checkbox input "false"
click at [347, 215] on button "צור קריטריון" at bounding box center [352, 219] width 64 height 15
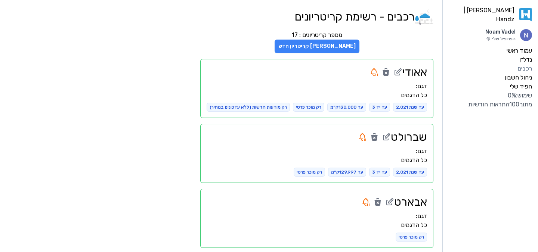
click at [322, 44] on button "צור קריטריון חדש" at bounding box center [316, 46] width 85 height 13
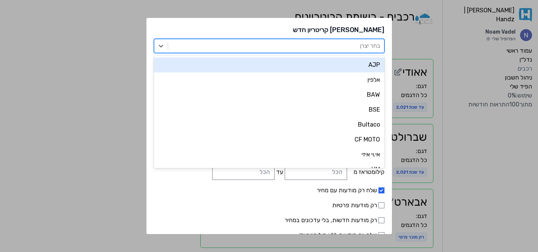
click at [324, 44] on div at bounding box center [276, 46] width 208 height 10
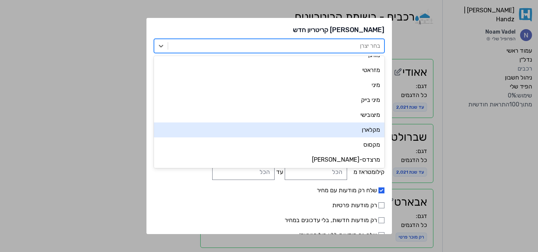
scroll to position [2002, 0]
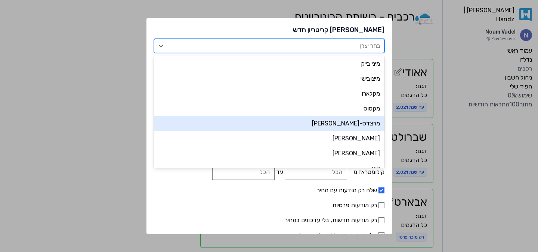
click at [340, 123] on div "מרצדס-בנץ" at bounding box center [269, 123] width 230 height 15
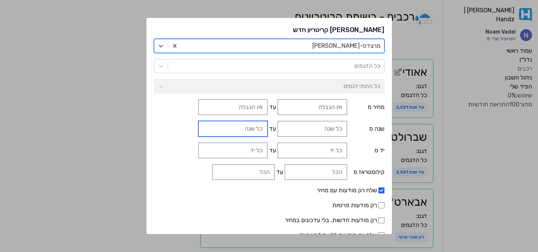
click at [252, 132] on input "עד" at bounding box center [232, 129] width 69 height 16
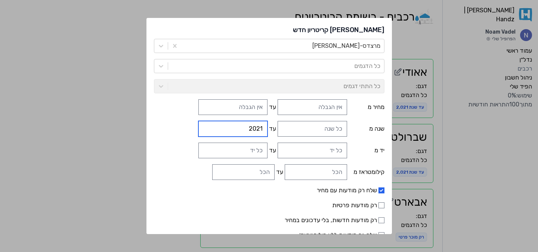
type input "2021"
click at [249, 147] on input "עד" at bounding box center [232, 151] width 69 height 16
type input "3"
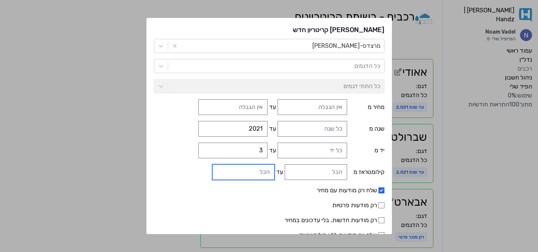
click at [244, 175] on input "עד" at bounding box center [243, 172] width 62 height 16
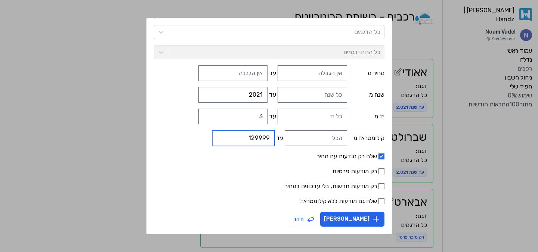
type input "129999"
click at [352, 168] on label "רק מודעות פרטיות" at bounding box center [269, 171] width 230 height 9
click at [378, 168] on input "רק מודעות פרטיות" at bounding box center [381, 171] width 6 height 6
checkbox input "true"
click at [356, 161] on form "מרצדס-בנץ כל הדגמים כל התתי דגמים מחיר מ עד שנה מ עד 2021 יד מ עד 3 קילומטראז מ…" at bounding box center [269, 116] width 230 height 222
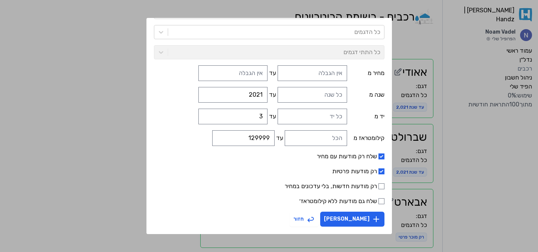
click at [356, 159] on label "שלח רק מודעות עם מחיר" at bounding box center [269, 156] width 230 height 9
click at [378, 159] on input "שלח רק מודעות עם מחיר" at bounding box center [381, 156] width 6 height 6
checkbox input "false"
click at [353, 223] on button "צור קריטריון" at bounding box center [352, 219] width 64 height 15
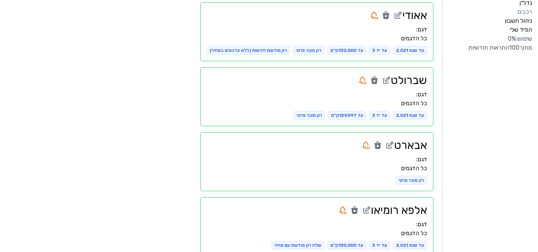
scroll to position [0, 0]
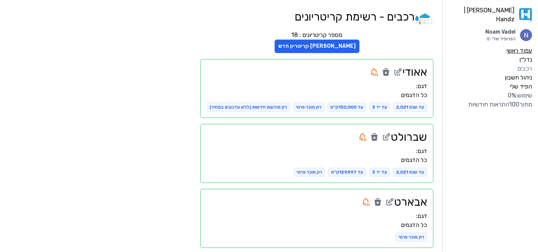
click at [508, 46] on label "עמוד ראשי" at bounding box center [518, 50] width 25 height 9
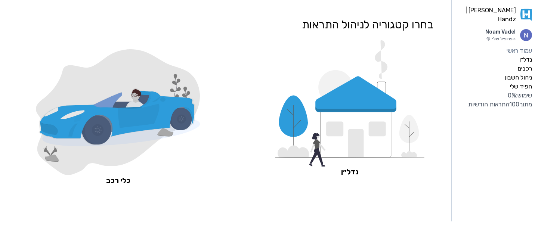
click at [513, 82] on label "הפיד שלי" at bounding box center [521, 86] width 22 height 9
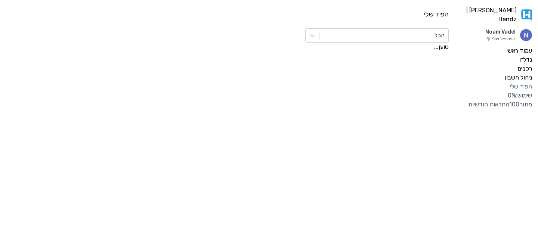
click at [517, 74] on label "ניהול חשבון" at bounding box center [517, 77] width 27 height 9
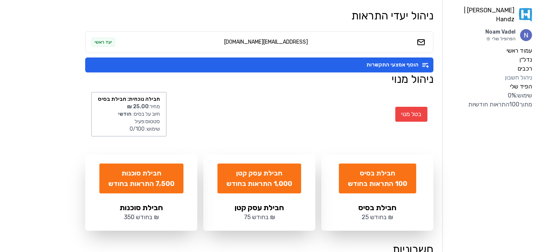
scroll to position [31, 0]
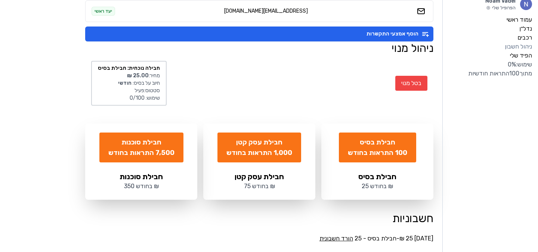
click at [319, 235] on link "הורד חשבונית" at bounding box center [336, 238] width 34 height 7
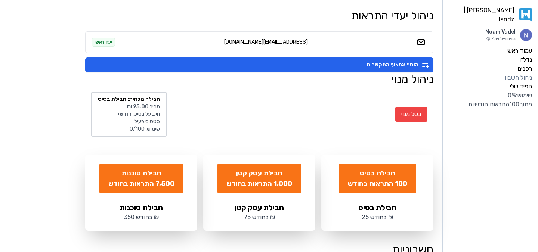
click at [421, 43] on icon at bounding box center [420, 42] width 9 height 9
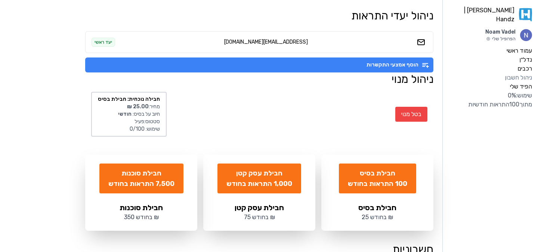
click at [409, 68] on button "הוסף אמצעי התקשרות" at bounding box center [259, 64] width 348 height 15
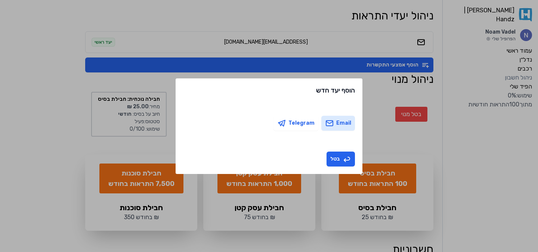
click at [330, 122] on icon "button" at bounding box center [329, 123] width 9 height 9
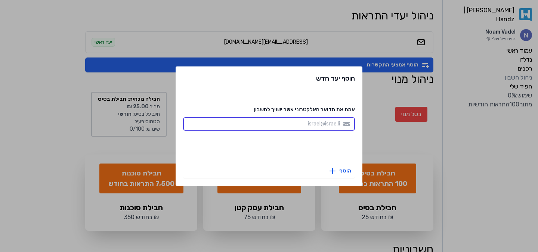
click at [320, 125] on input "אמת את הדואר האלקטרוני אשר ישויך לחשבון" at bounding box center [269, 123] width 172 height 13
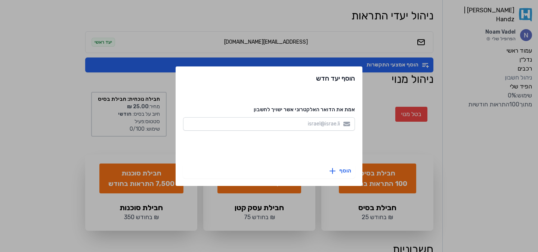
click at [305, 111] on label "אמת את הדואר האלקטרוני אשר ישויך לחשבון" at bounding box center [269, 109] width 172 height 9
click at [305, 117] on input "אמת את הדואר האלקטרוני אשר ישויך לחשבון" at bounding box center [269, 123] width 172 height 13
click at [373, 90] on div "הוסף יעד חדש אמת את הדואר האלקטרוני אשר ישויך לחשבון הוסף" at bounding box center [269, 126] width 538 height 252
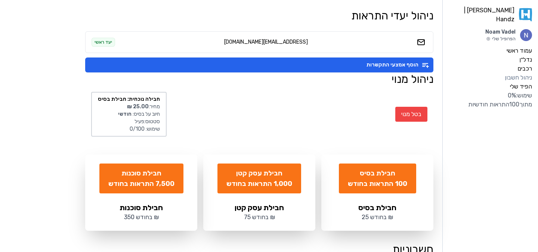
click at [507, 13] on link "[PERSON_NAME] | Handz" at bounding box center [489, 15] width 83 height 18
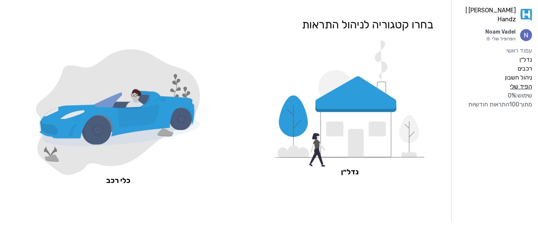
click at [520, 85] on label "הפיד שלי" at bounding box center [521, 86] width 22 height 9
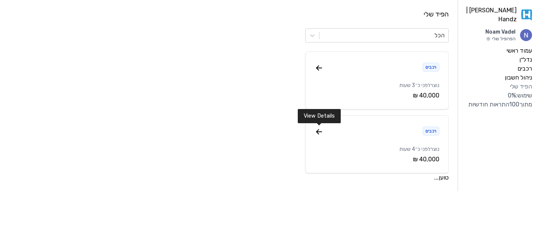
click at [318, 130] on icon at bounding box center [318, 131] width 9 height 9
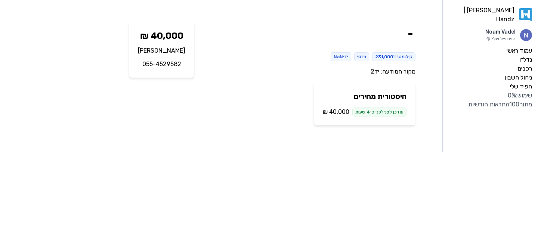
click at [515, 84] on label "הפיד שלי" at bounding box center [521, 86] width 22 height 9
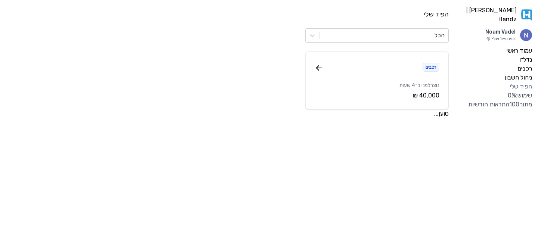
click at [519, 83] on label "הפיד שלי" at bounding box center [521, 86] width 22 height 9
click at [519, 82] on label "הפיד שלי" at bounding box center [521, 86] width 22 height 9
click at [519, 64] on label "רכבים" at bounding box center [524, 68] width 15 height 9
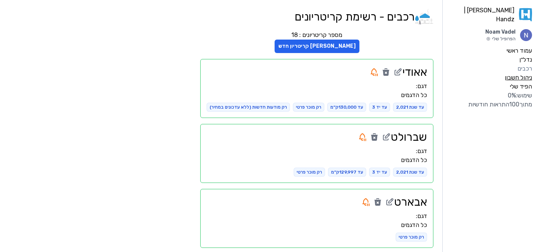
click at [511, 74] on label "ניהול חשבון" at bounding box center [517, 77] width 27 height 9
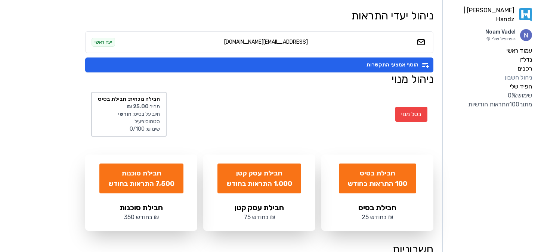
click at [518, 85] on label "הפיד שלי" at bounding box center [521, 86] width 22 height 9
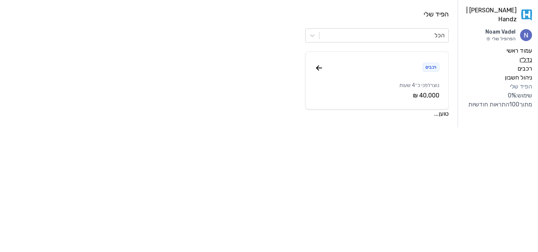
click at [525, 56] on label "נדל״ן" at bounding box center [525, 59] width 13 height 9
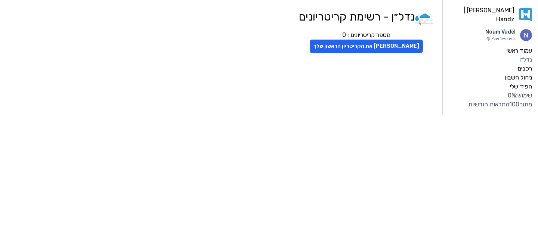
click at [522, 64] on label "רכבים" at bounding box center [524, 68] width 15 height 9
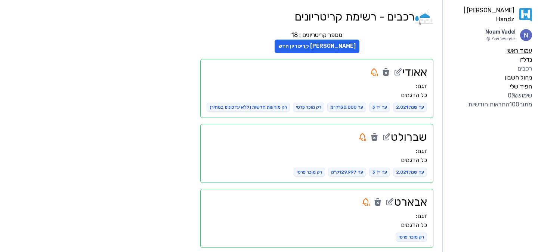
click at [520, 46] on label "עמוד ראשי" at bounding box center [518, 50] width 25 height 9
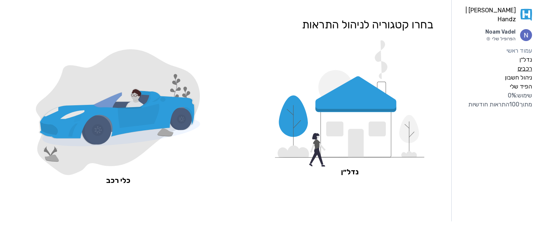
click at [519, 66] on label "רכבים" at bounding box center [524, 68] width 15 height 9
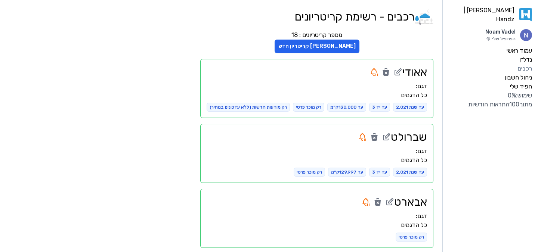
click at [519, 83] on label "הפיד שלי" at bounding box center [521, 86] width 22 height 9
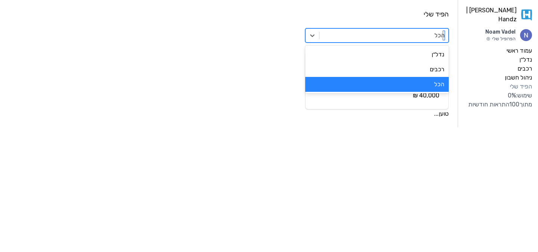
click at [416, 37] on div at bounding box center [383, 35] width 121 height 10
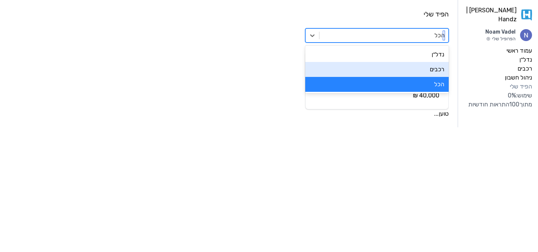
click at [419, 69] on div "רכבים" at bounding box center [376, 69] width 143 height 15
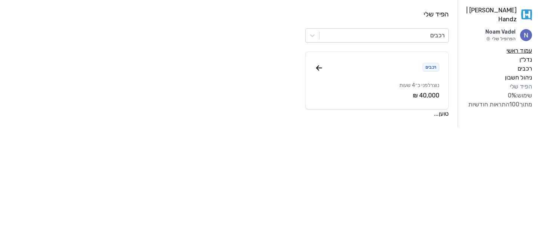
click at [524, 47] on label "עמוד ראשי" at bounding box center [518, 50] width 25 height 9
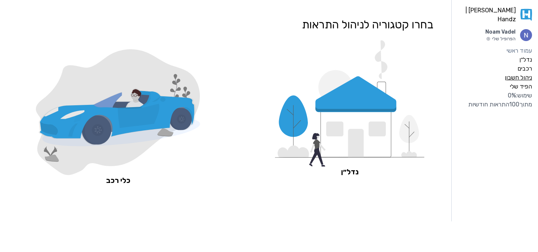
click at [523, 73] on label "ניהול חשבון" at bounding box center [517, 77] width 27 height 9
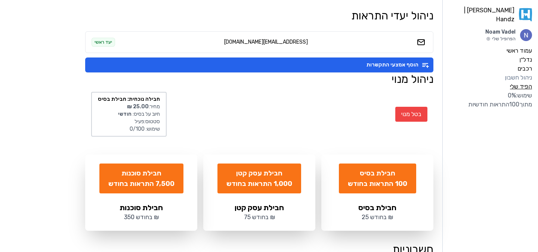
click at [515, 82] on label "הפיד שלי" at bounding box center [521, 86] width 22 height 9
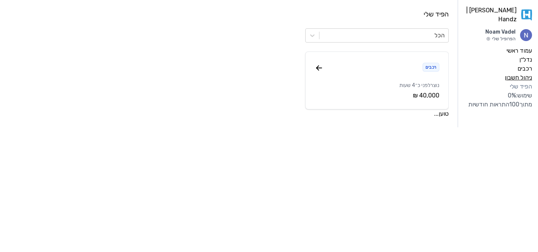
click at [519, 73] on label "ניהול חשבון" at bounding box center [517, 77] width 27 height 9
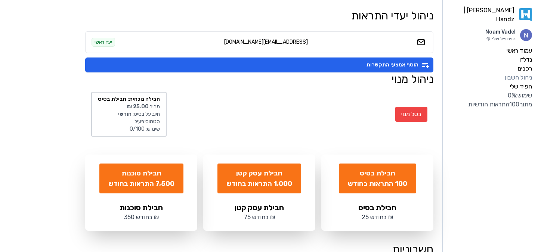
click at [520, 64] on label "רכבים" at bounding box center [524, 68] width 15 height 9
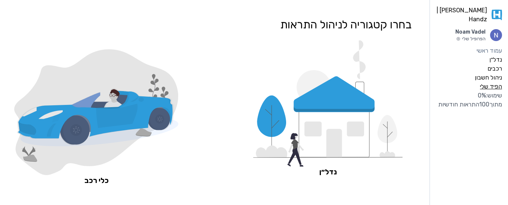
click at [489, 91] on label "הפיד שלי" at bounding box center [491, 86] width 22 height 9
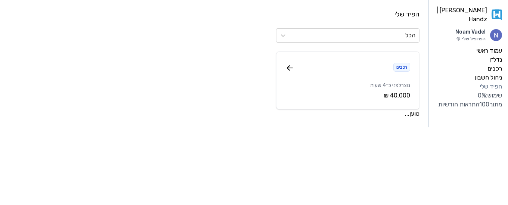
click at [498, 74] on label "ניהול חשבון" at bounding box center [487, 77] width 27 height 9
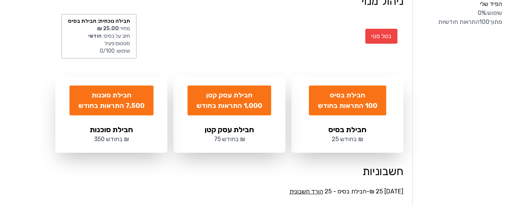
scroll to position [37, 0]
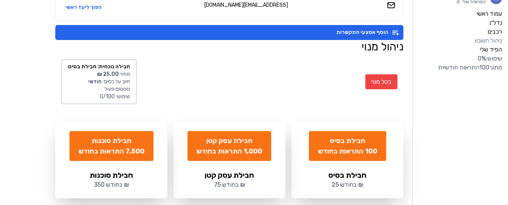
click at [331, 178] on div "חבילת בסיס" at bounding box center [347, 175] width 94 height 10
